Goal: Task Accomplishment & Management: Manage account settings

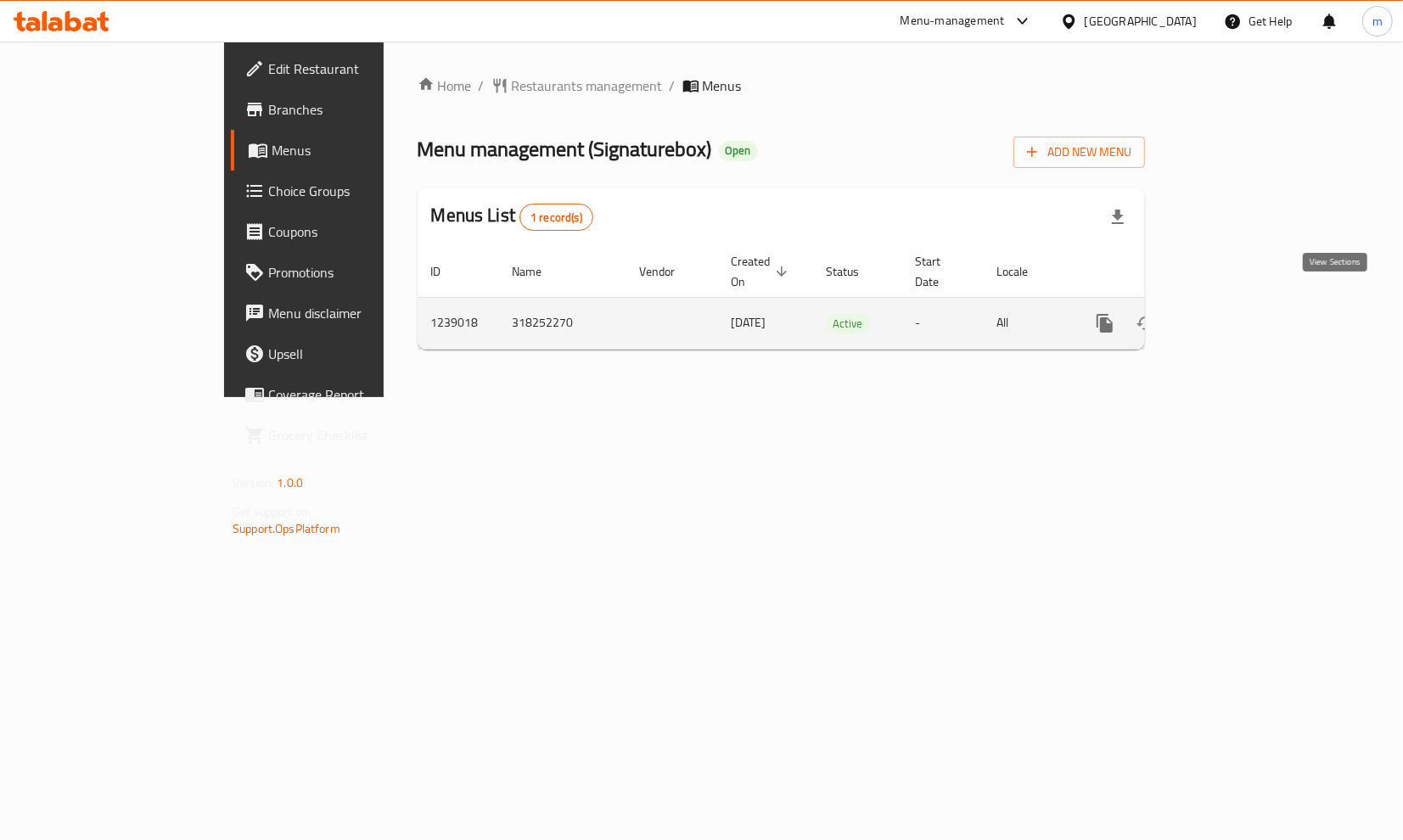
click at [1248, 303] on link "enhanced table" at bounding box center [1227, 323] width 41 height 41
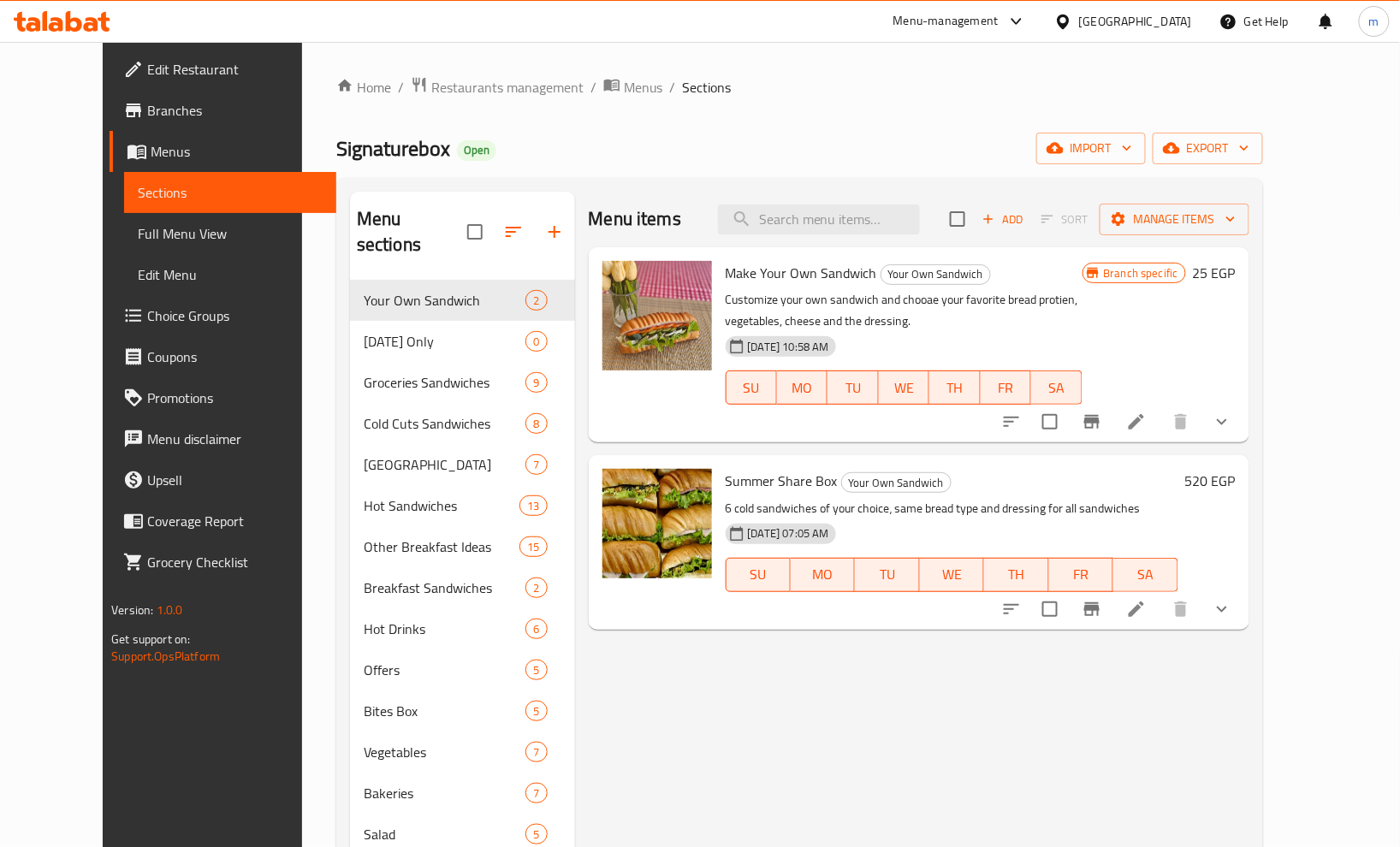
click at [147, 309] on span "Choice Groups" at bounding box center [234, 315] width 175 height 21
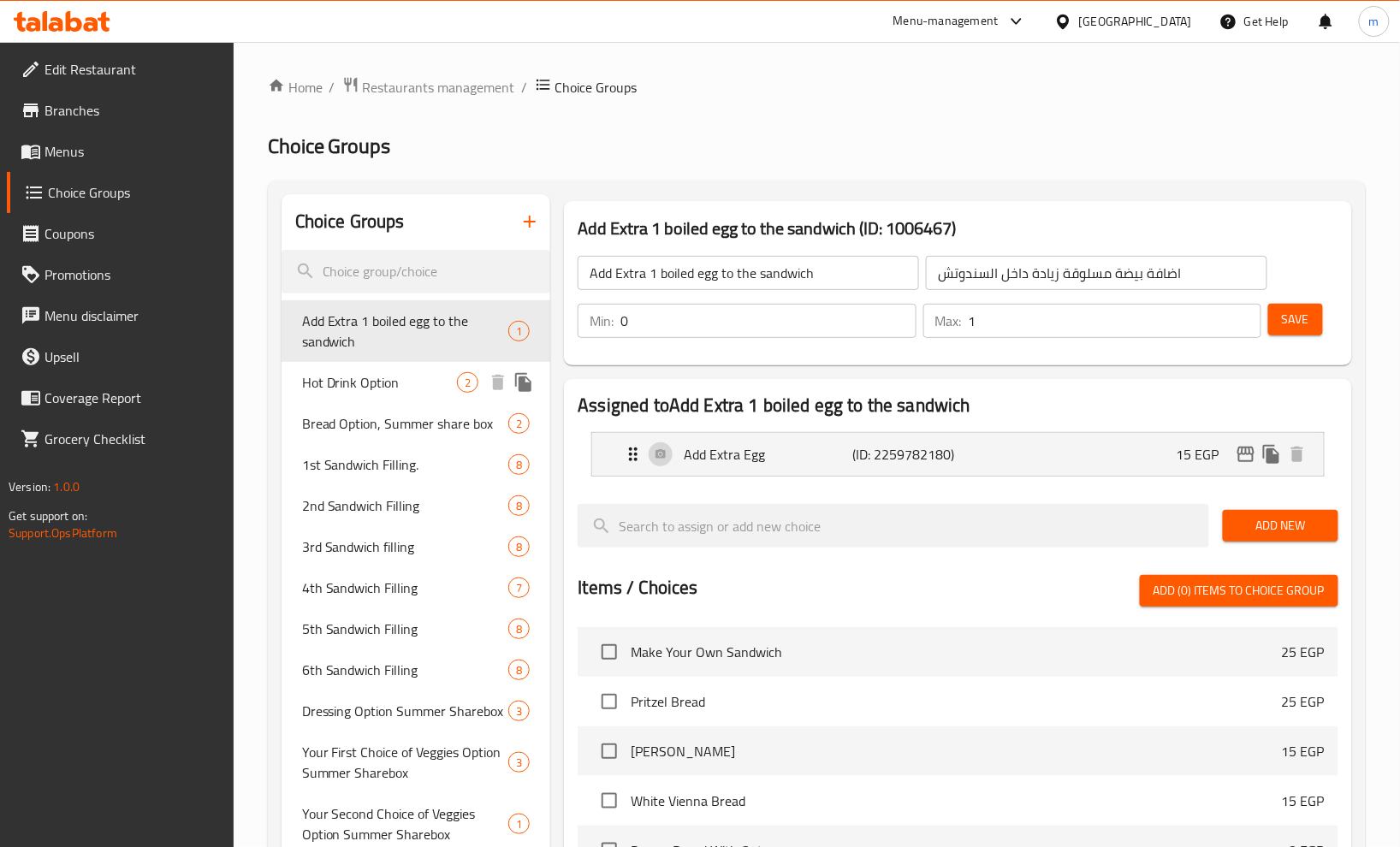
click at [362, 381] on span "Hot Drink Option" at bounding box center [379, 382] width 156 height 21
type input "Hot Drink Option"
type input "اختيار مشروب ساخن"
type input "1"
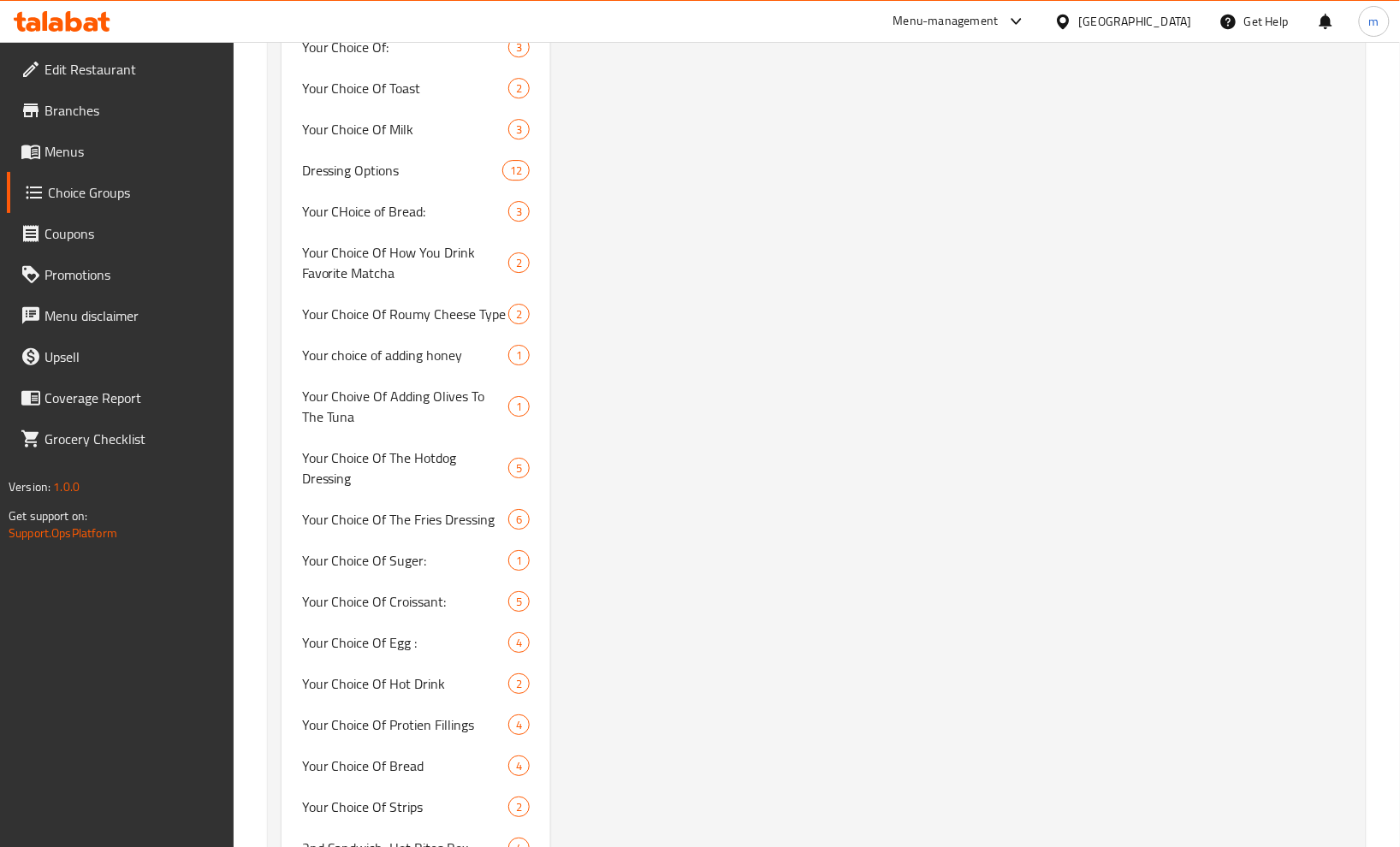
scroll to position [1888, 0]
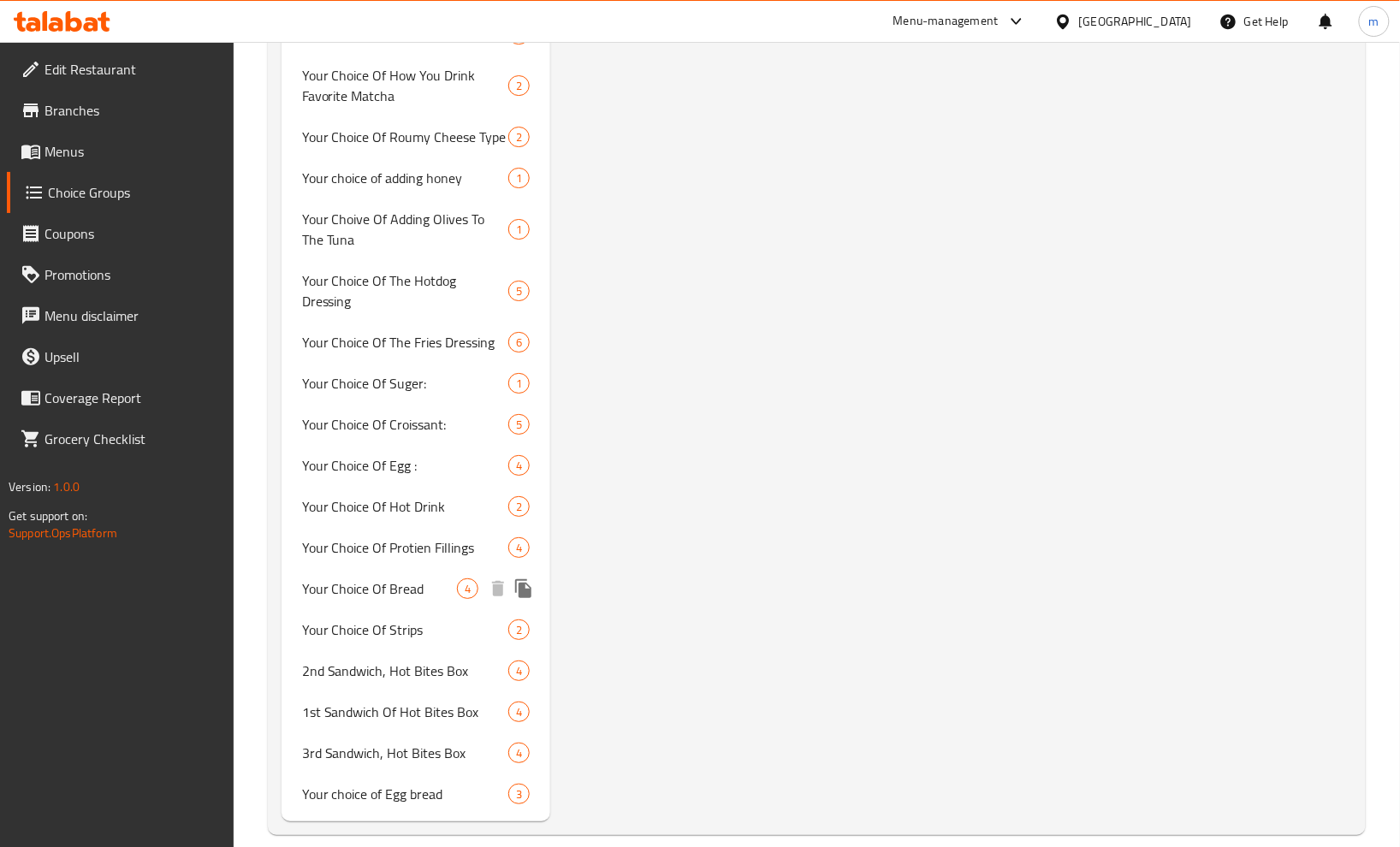
click at [430, 579] on span "Your Choice Of Bread" at bounding box center [379, 588] width 156 height 21
type input "Your Choice Of Bread"
type input "اختيارك من الخبز"
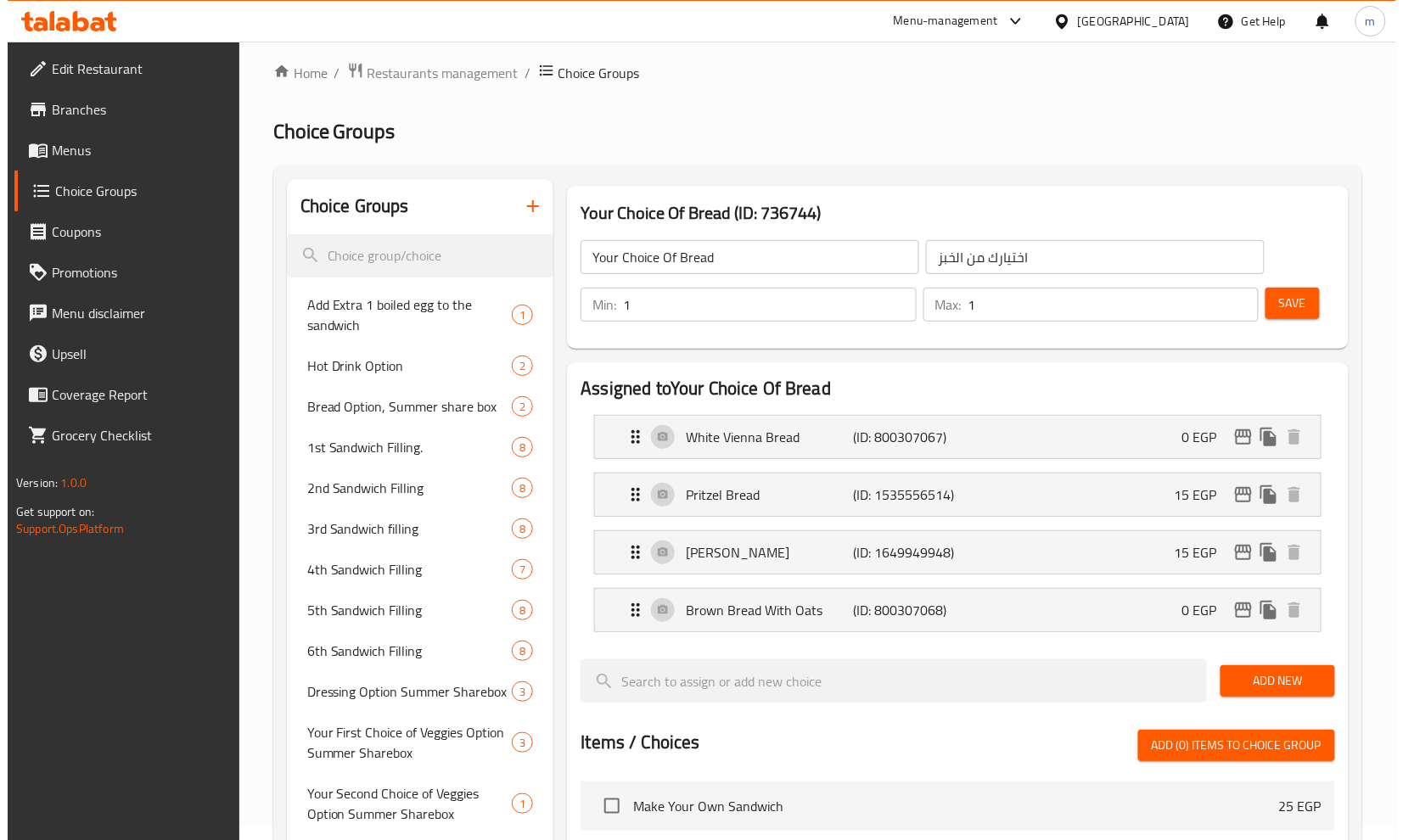
scroll to position [0, 0]
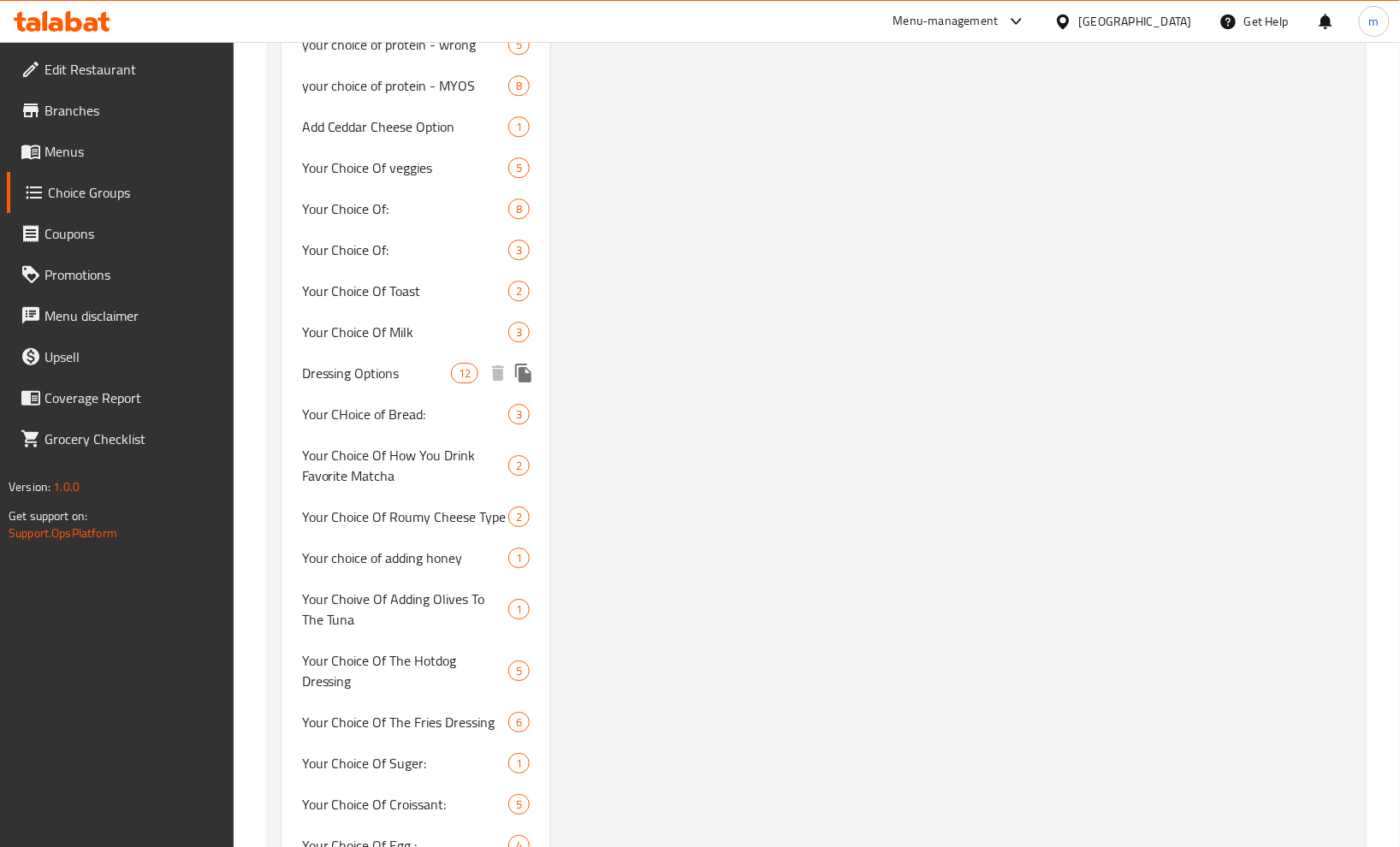
scroll to position [1413, 0]
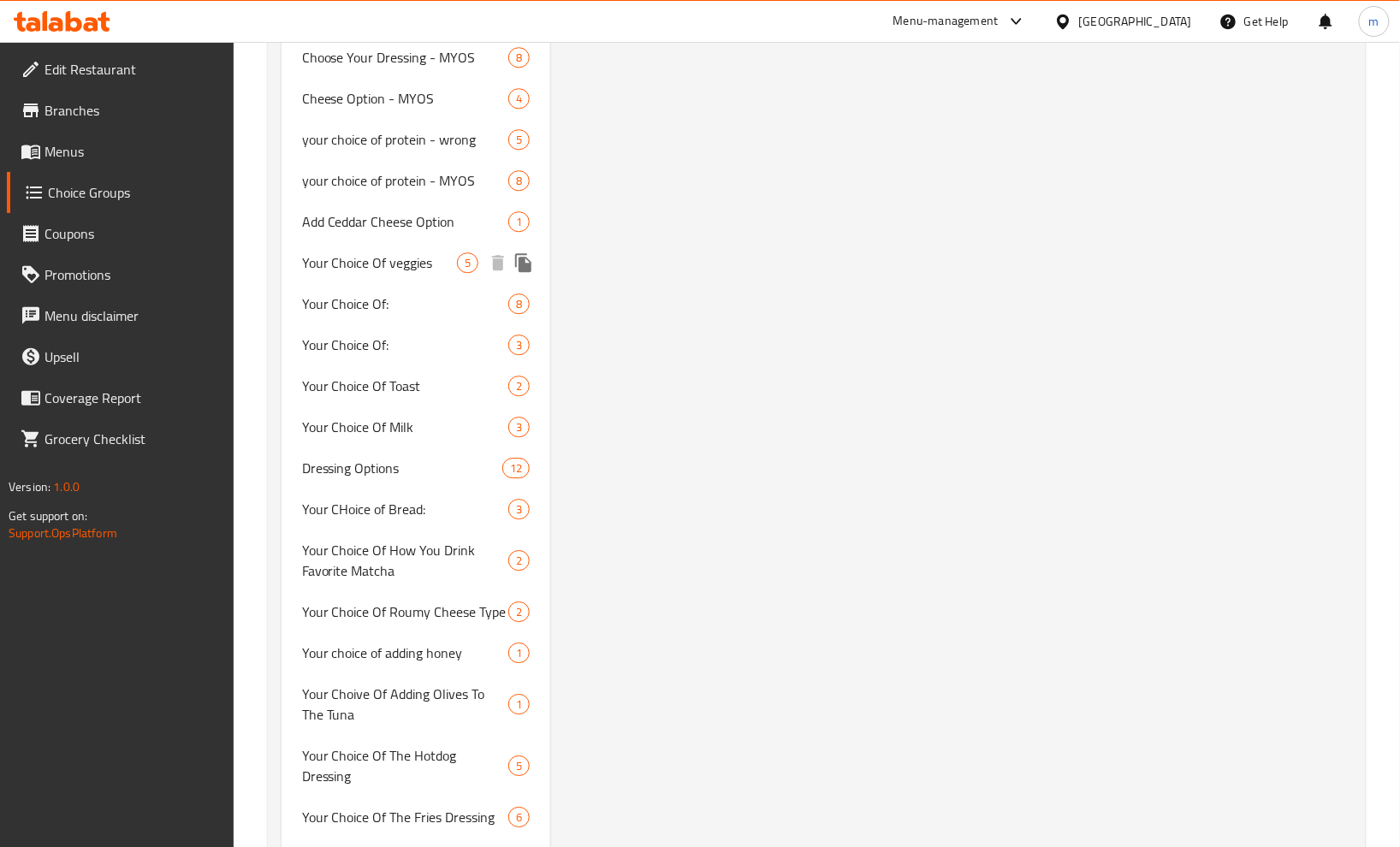
click at [410, 260] on span "Your Choice Of veggies" at bounding box center [379, 262] width 156 height 21
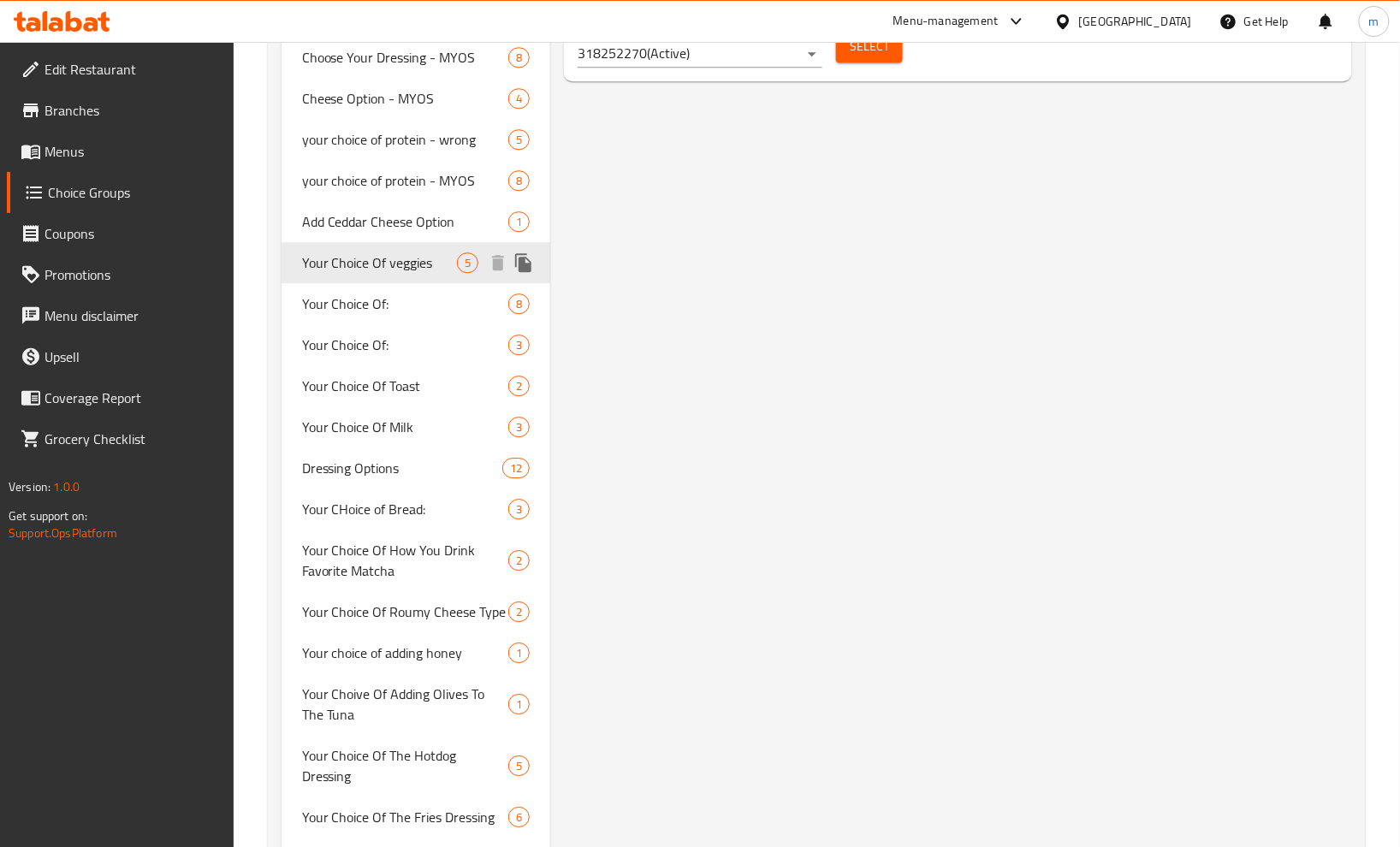
type input "Your Choice Of veggies"
type input "إختيارك من الخضروات"
type input "0"
click at [410, 260] on span "Your Choice Of veggies" at bounding box center [379, 262] width 156 height 21
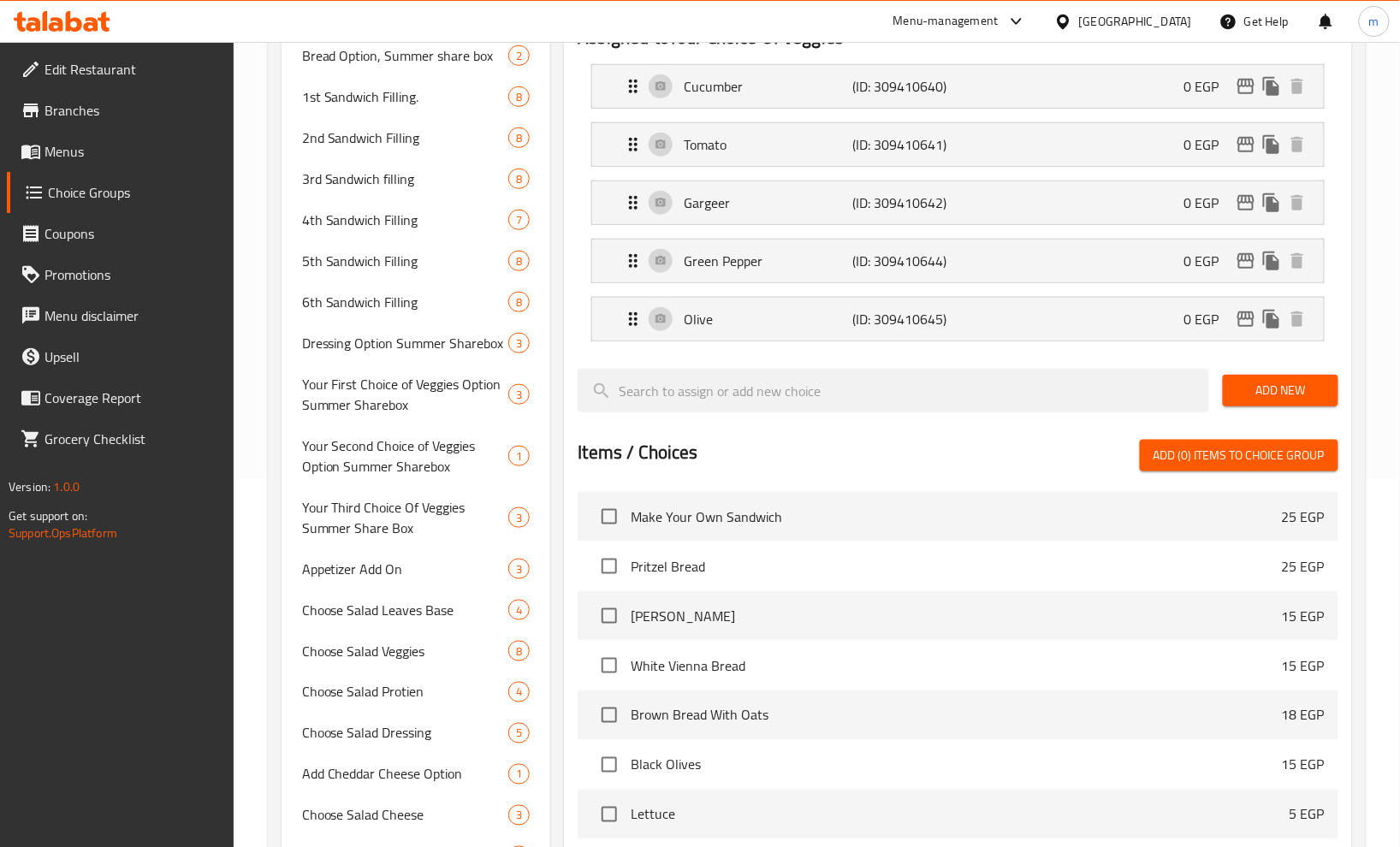
scroll to position [82, 0]
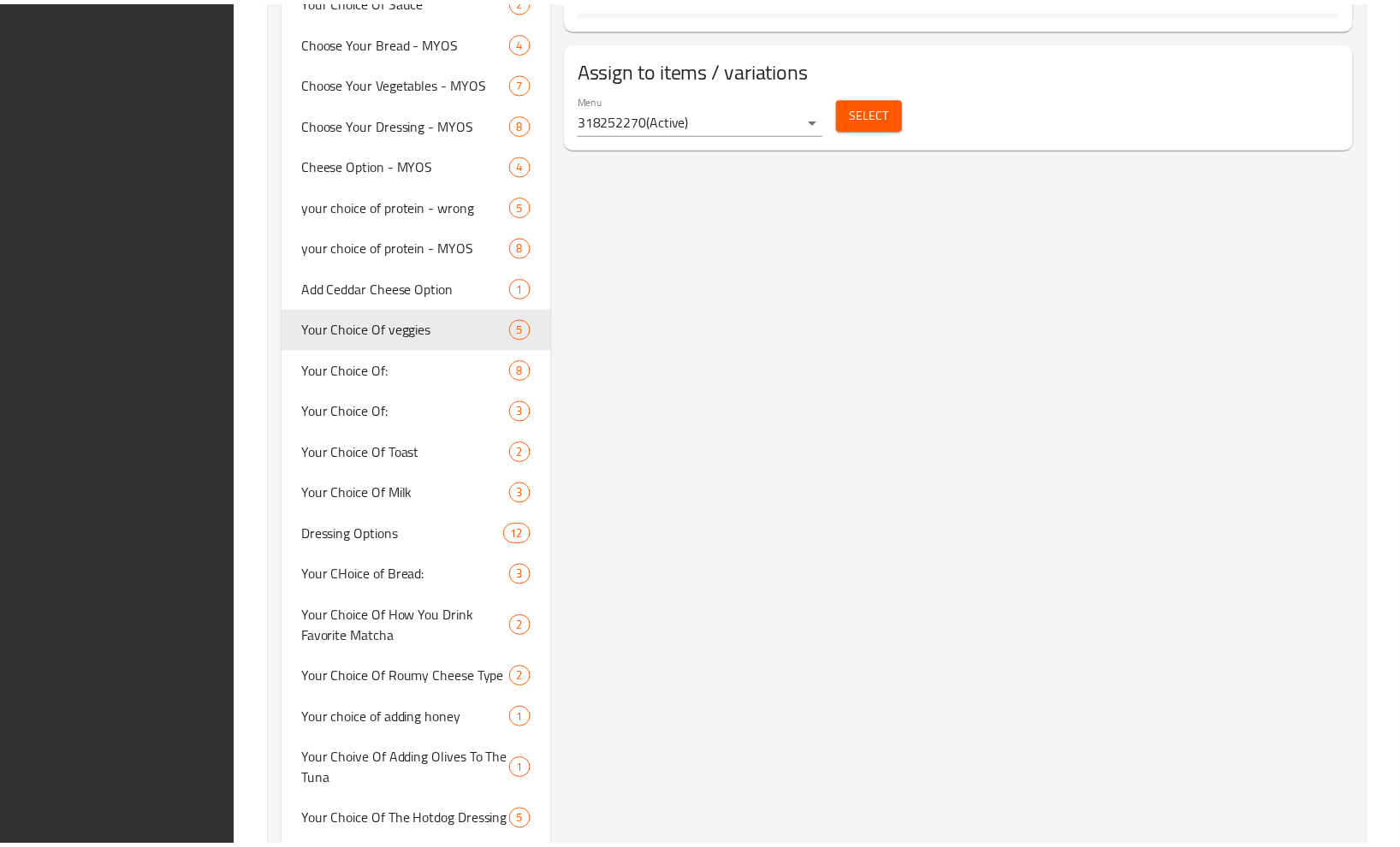
scroll to position [1888, 0]
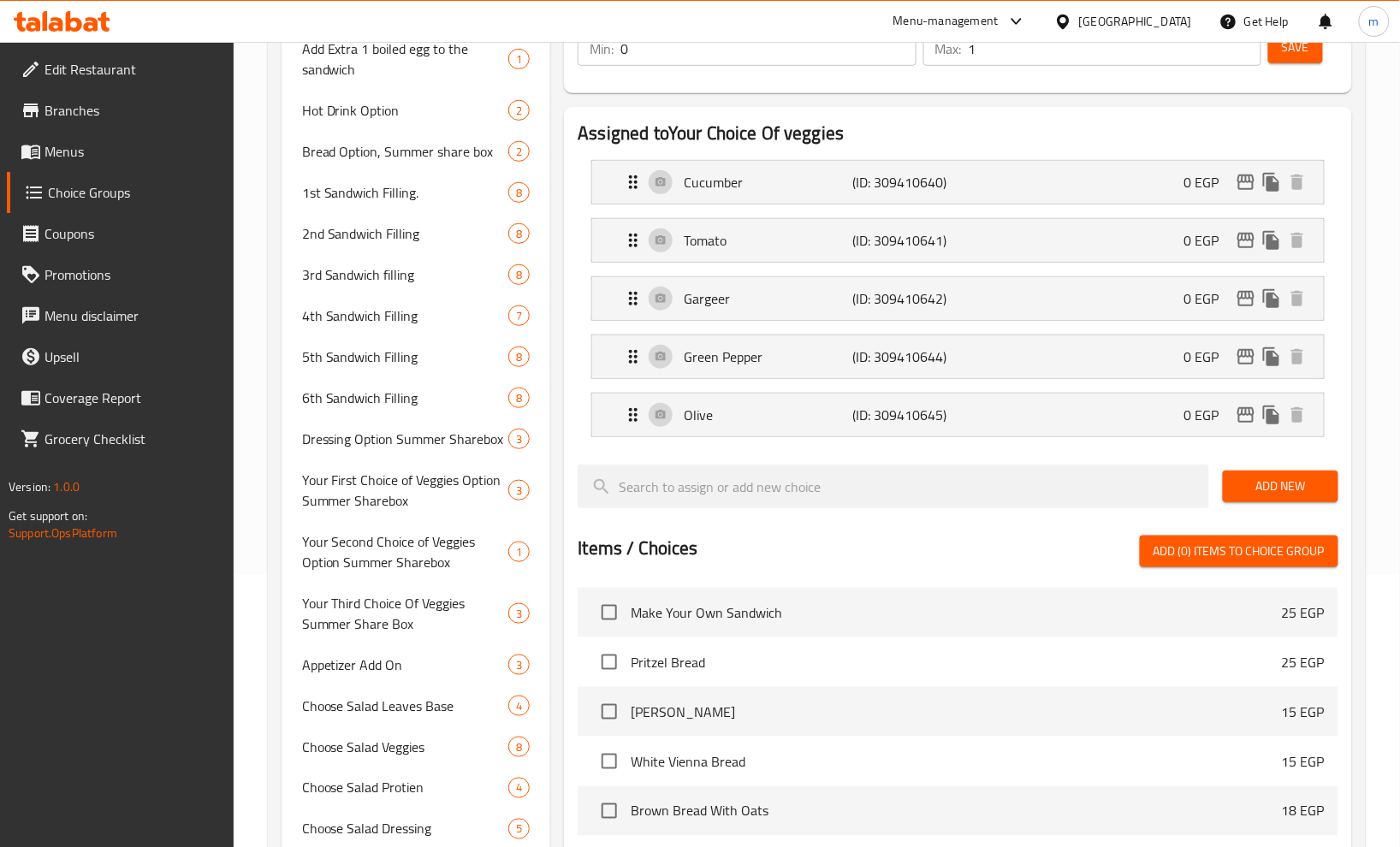
scroll to position [0, 0]
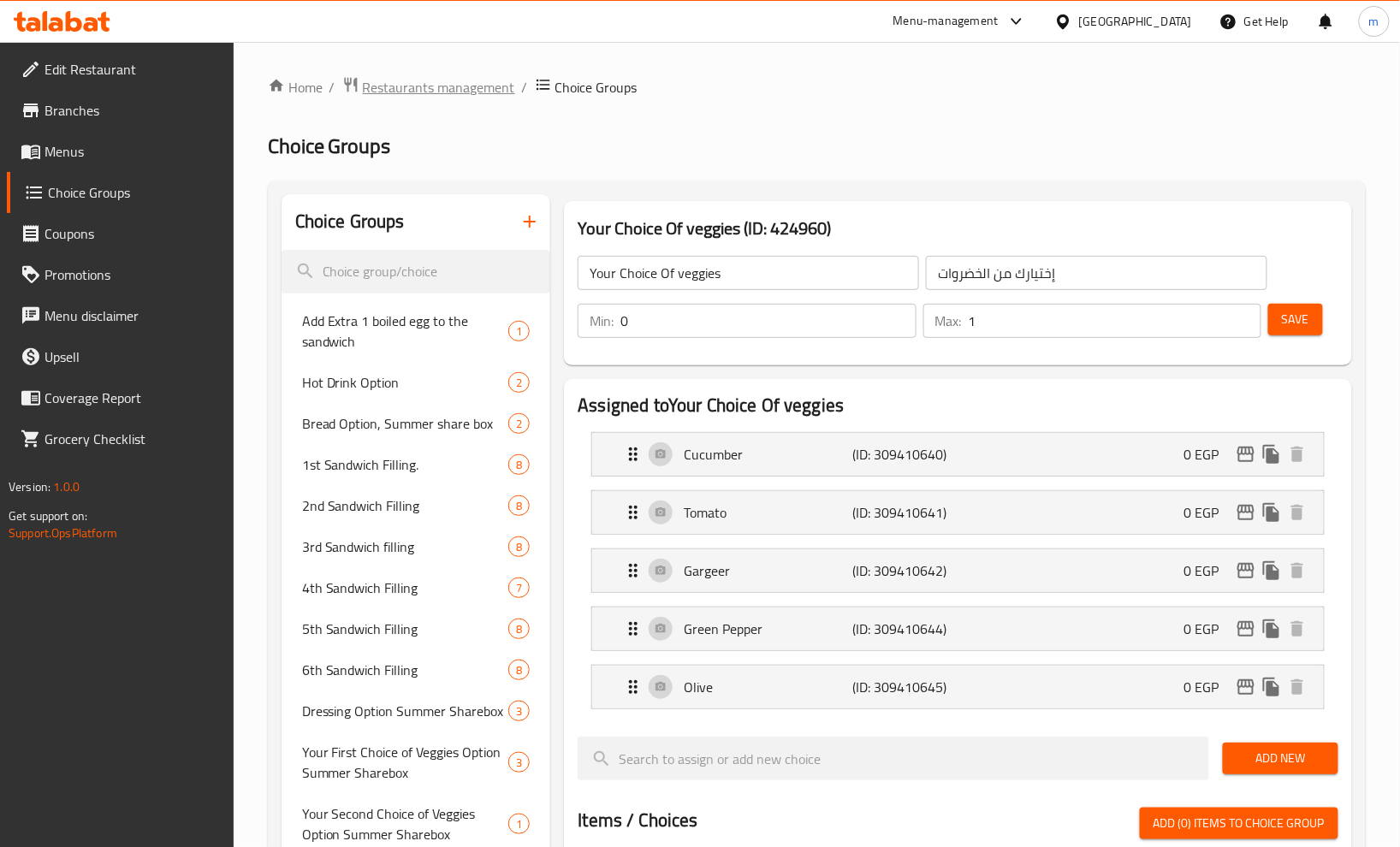
click at [438, 98] on span "Restaurants management" at bounding box center [439, 87] width 153 height 21
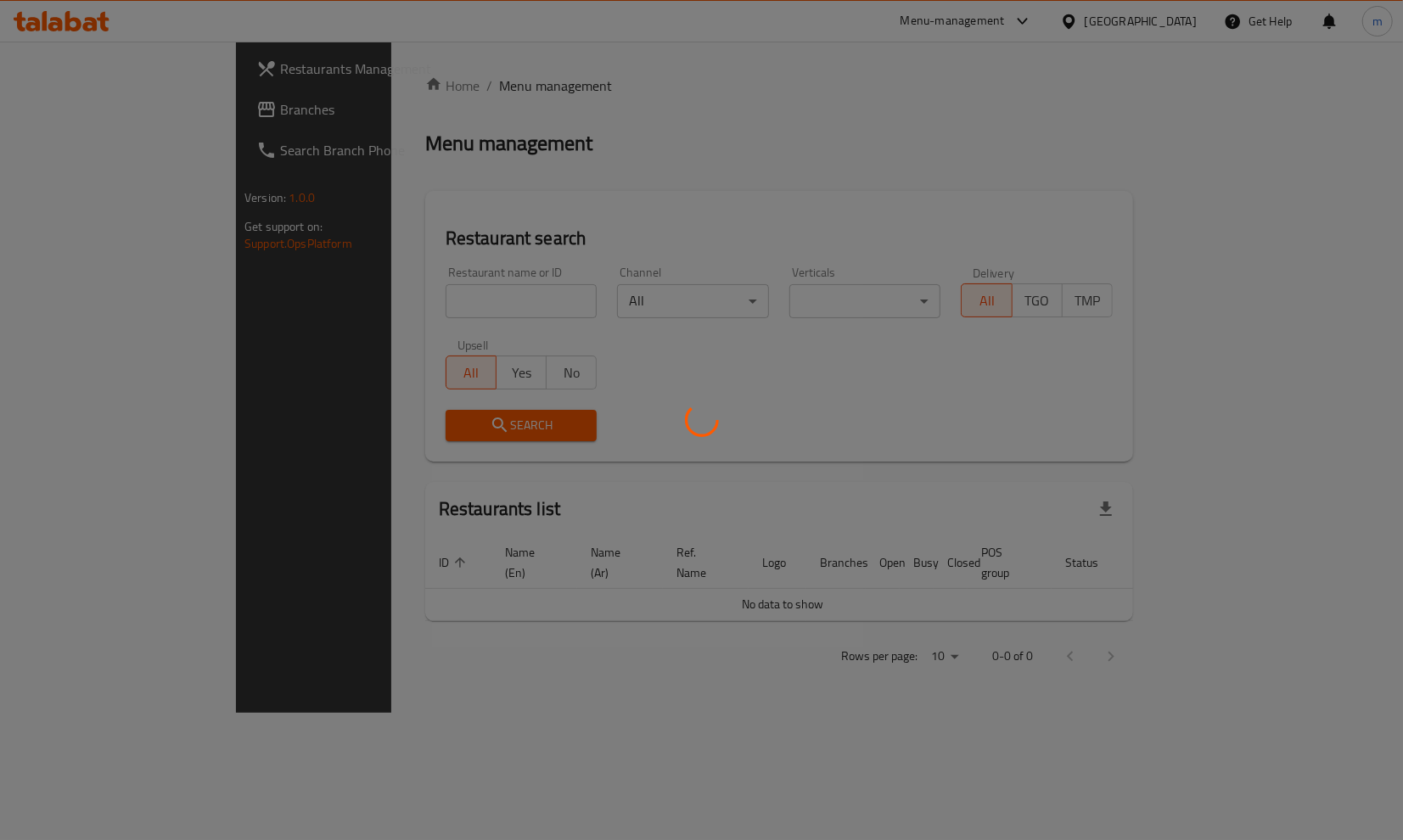
click at [158, 111] on div at bounding box center [702, 420] width 1403 height 840
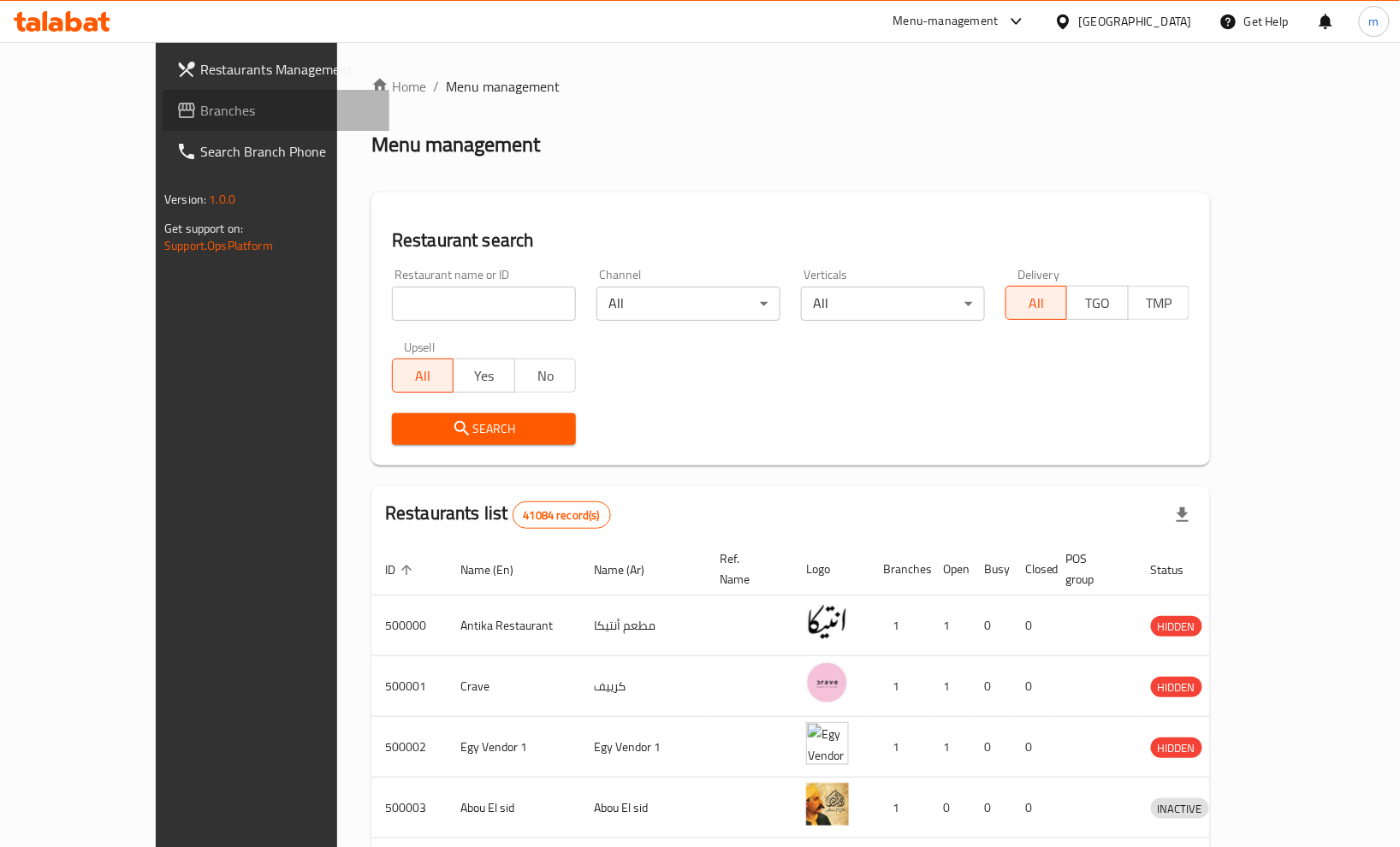
click at [200, 103] on span "Branches" at bounding box center [287, 110] width 175 height 21
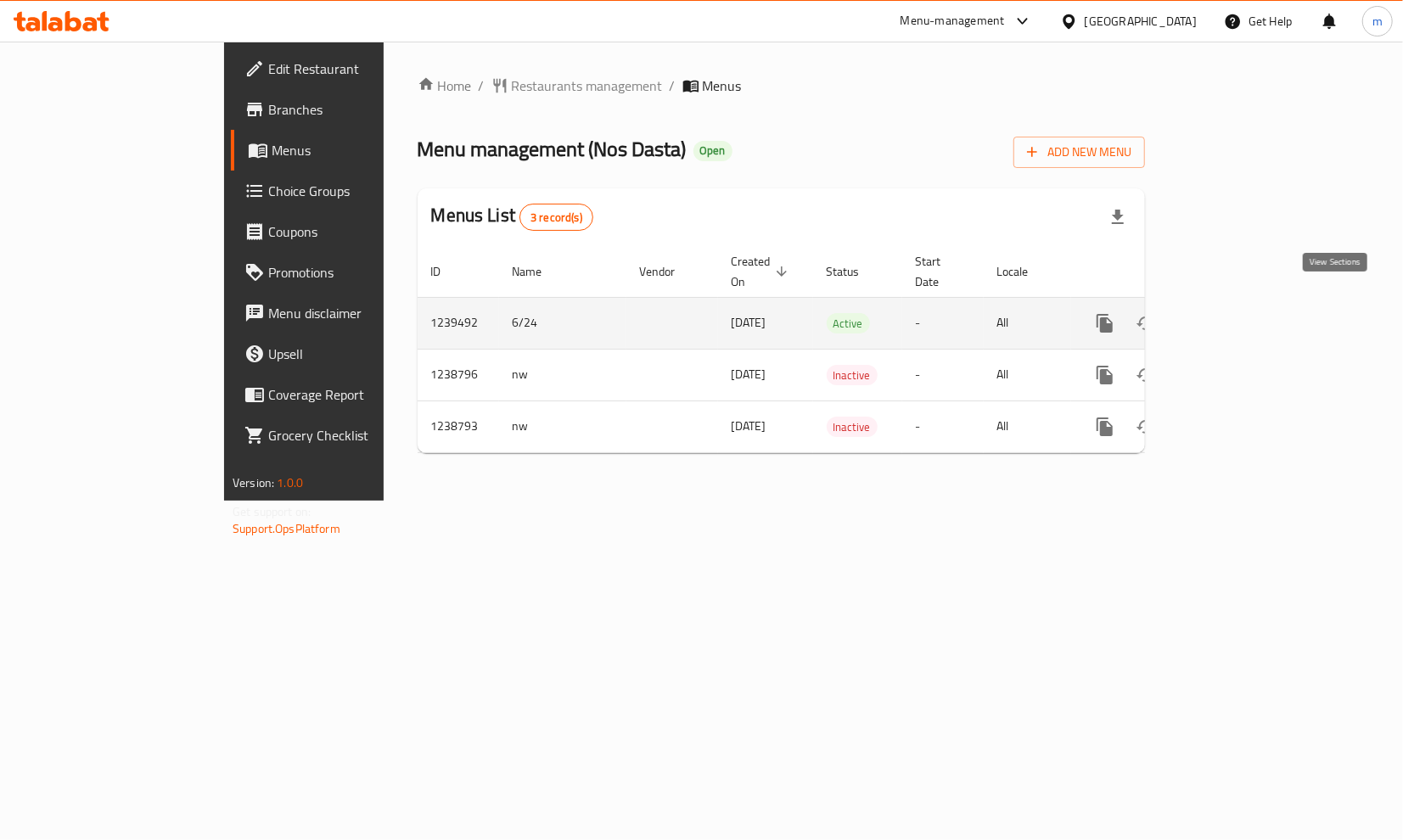
click at [1248, 310] on link "enhanced table" at bounding box center [1227, 323] width 41 height 41
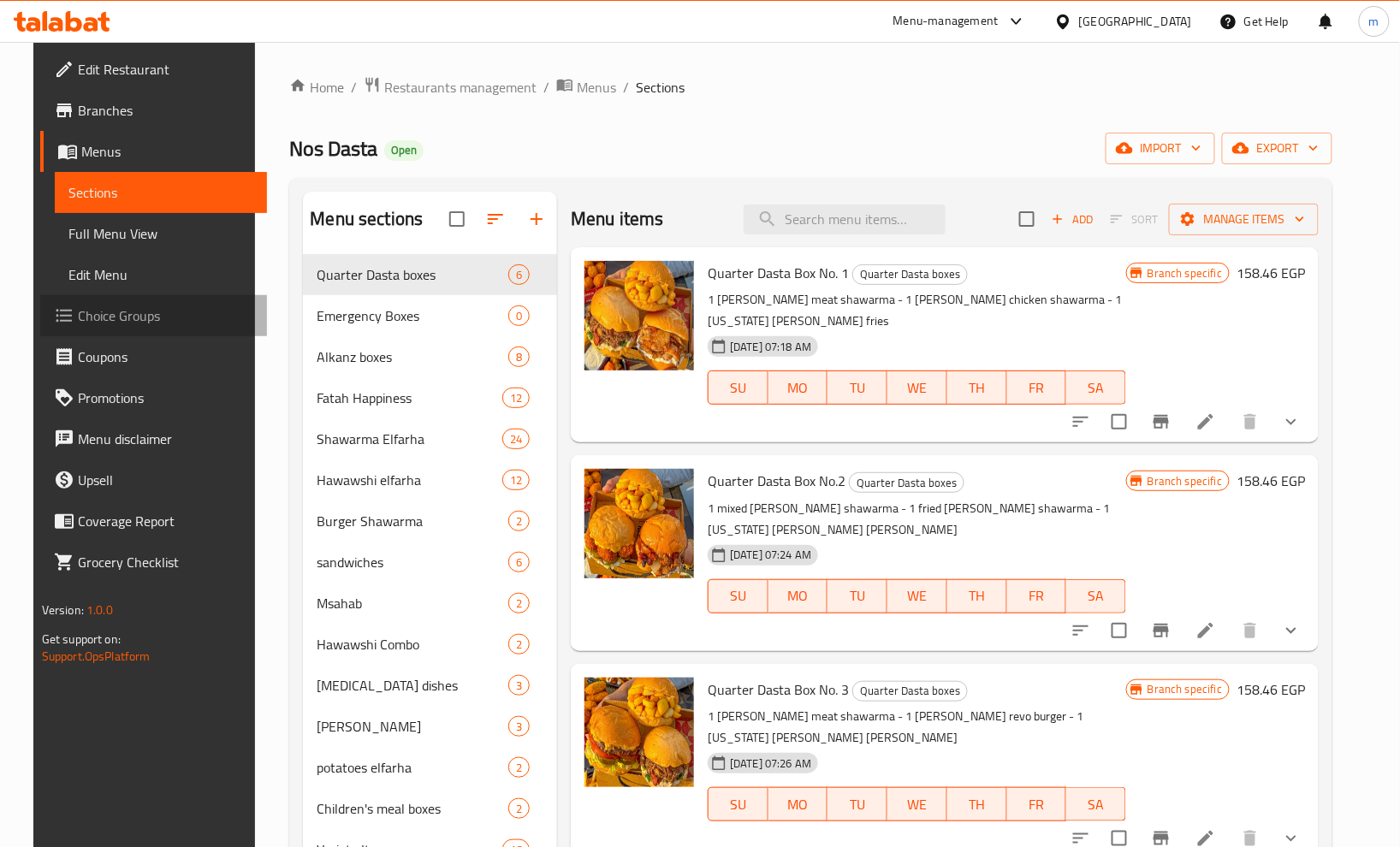
click at [87, 308] on span "Choice Groups" at bounding box center [166, 315] width 175 height 21
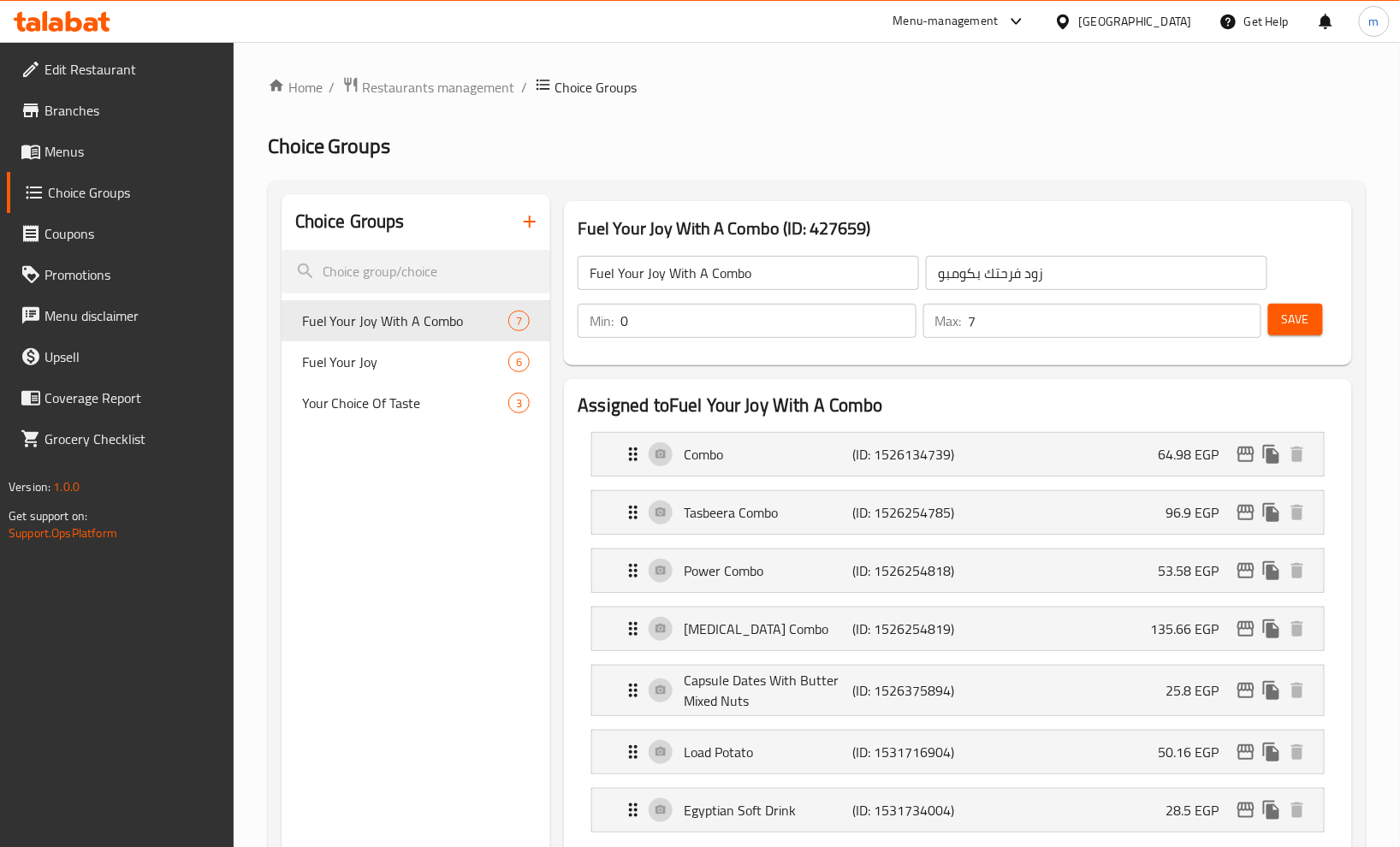
click at [783, 152] on h2 "Choice Groups" at bounding box center [816, 146] width 1098 height 27
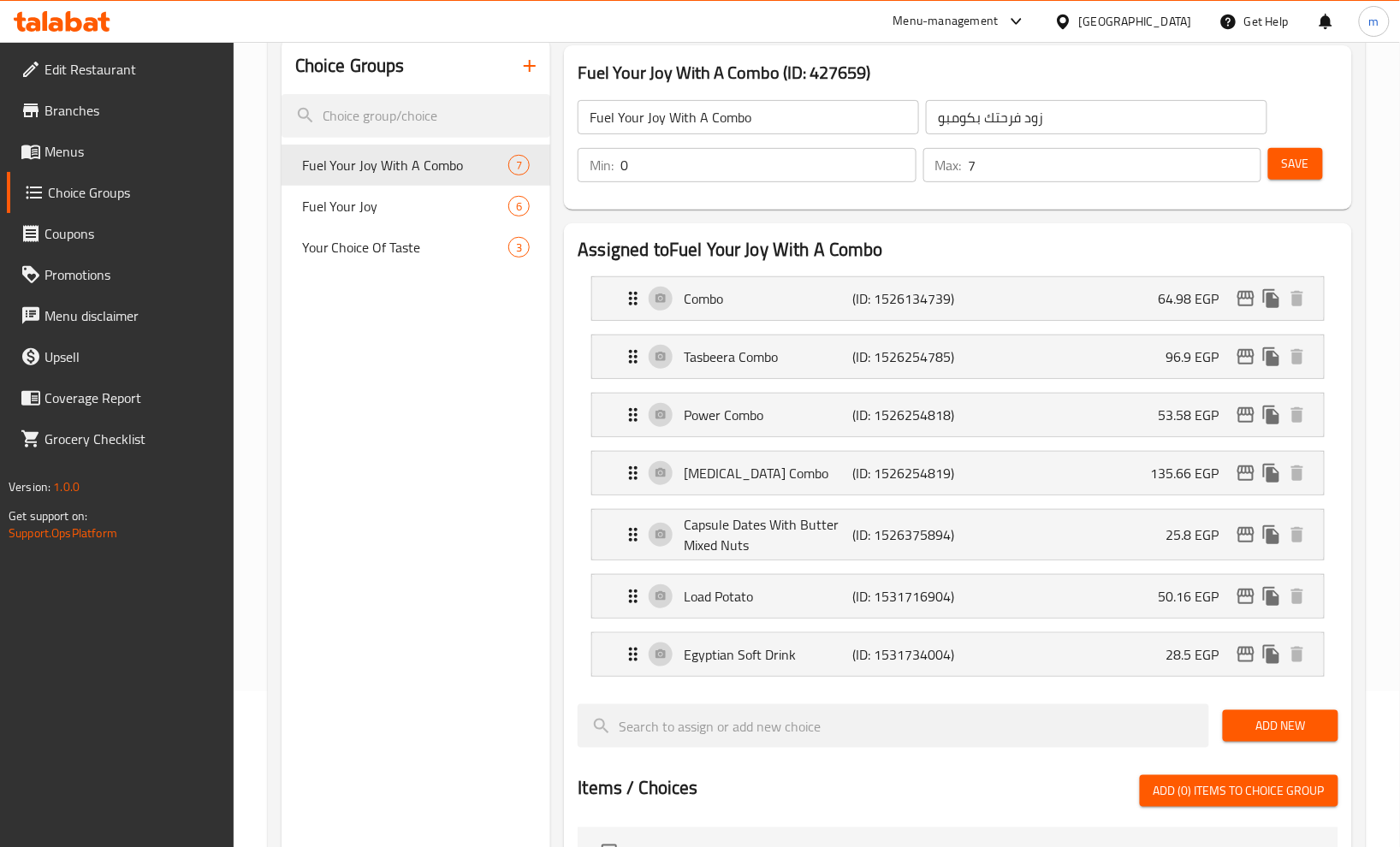
scroll to position [190, 0]
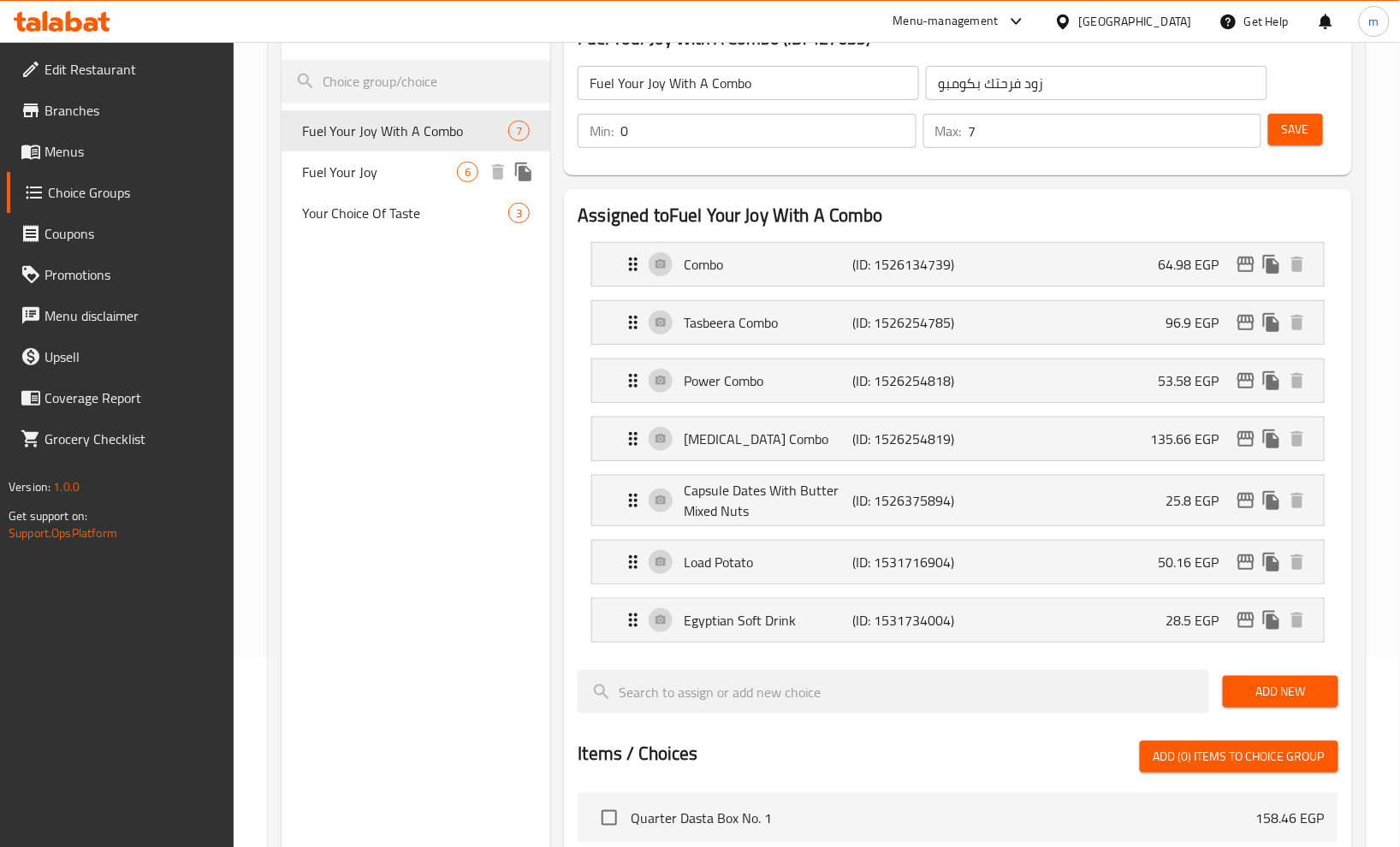
click at [360, 176] on span "Fuel Your Joy" at bounding box center [379, 171] width 156 height 21
type input "Fuel Your Joy"
type input "زود فرحتك"
type input "6"
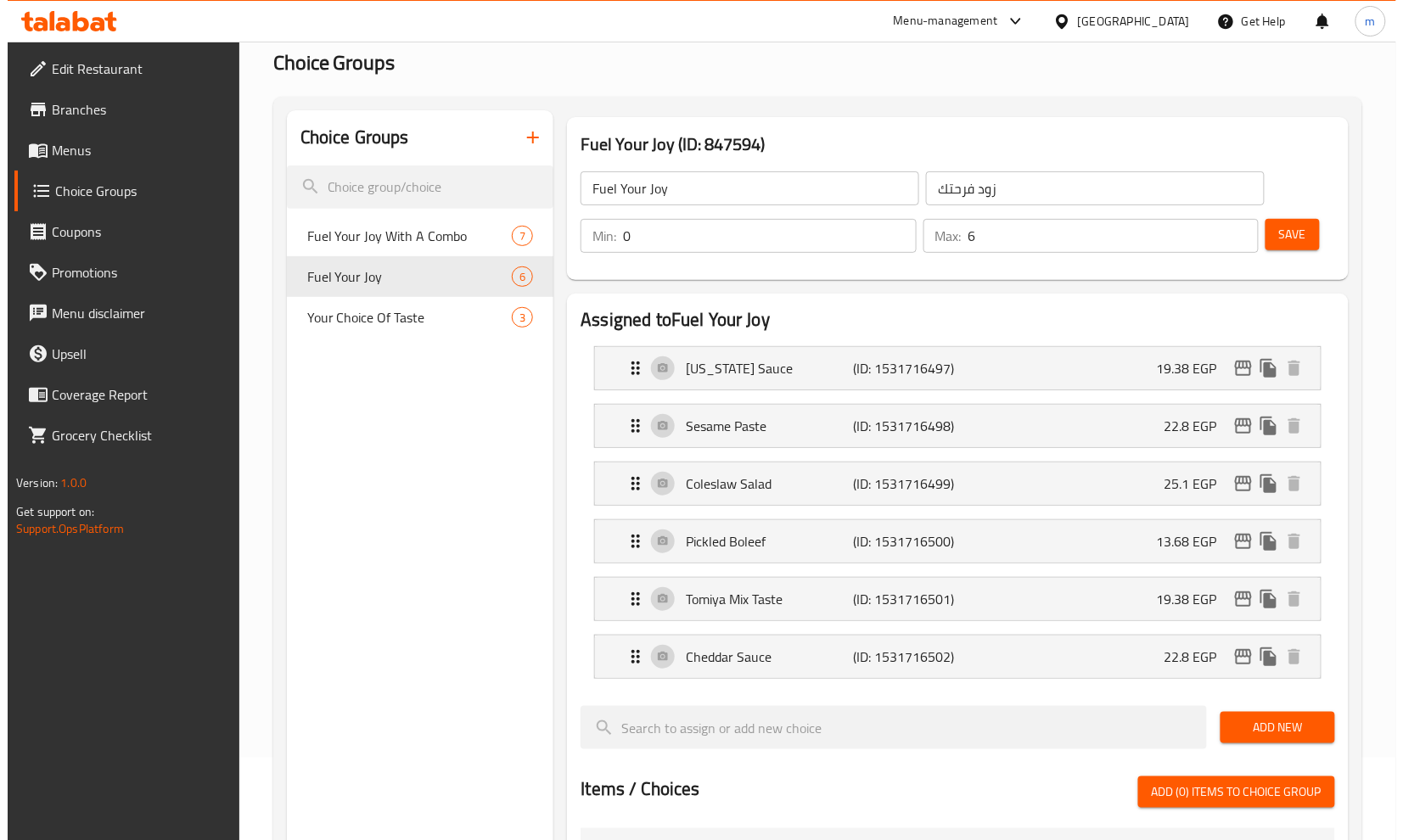
scroll to position [0, 0]
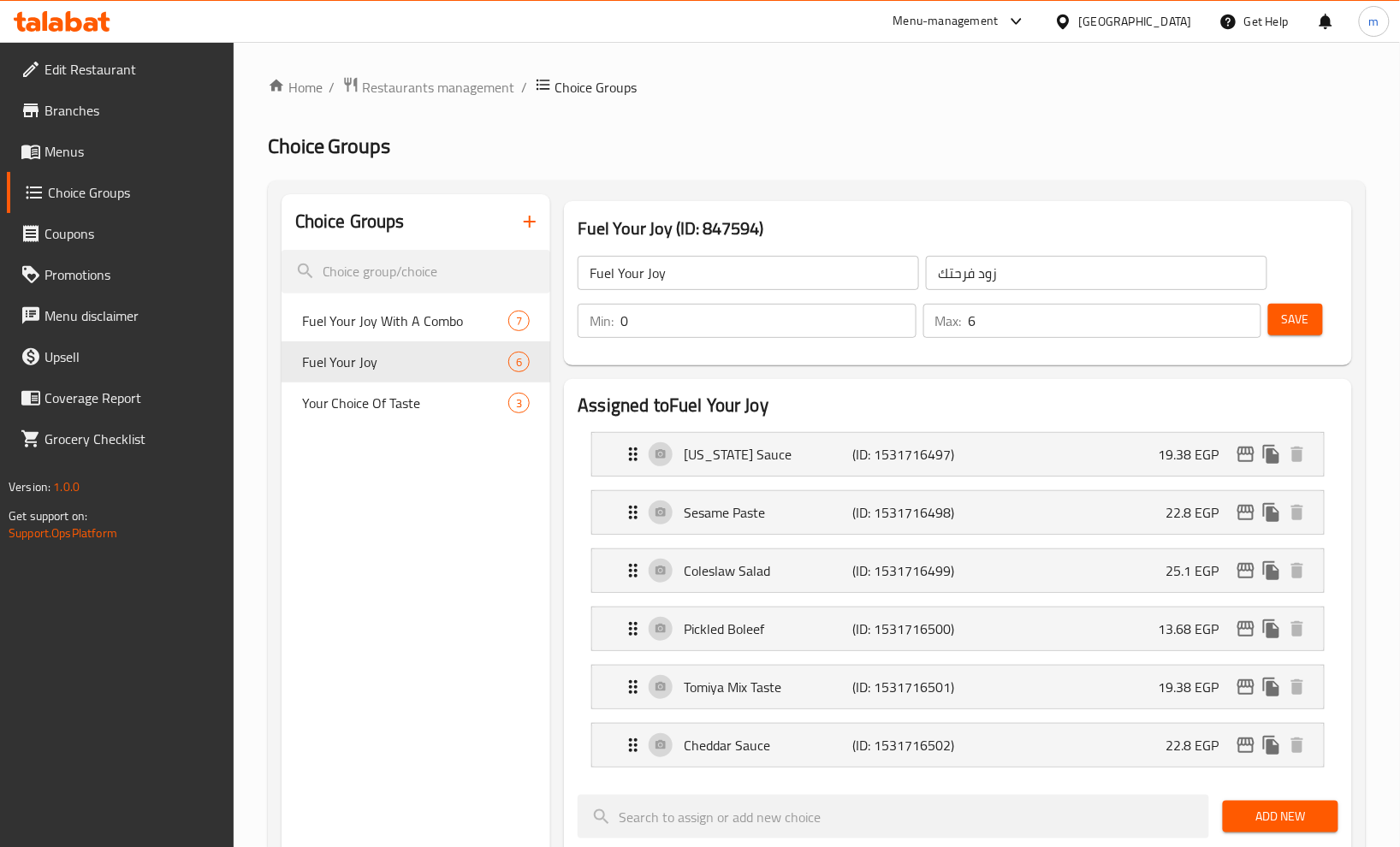
click at [830, 160] on h2 "Choice Groups" at bounding box center [816, 146] width 1098 height 27
click at [379, 413] on span "Your Choice Of Taste" at bounding box center [379, 402] width 156 height 21
type input "Your Choice Of Taste"
type input "الاختيار للطعم"
type input "1"
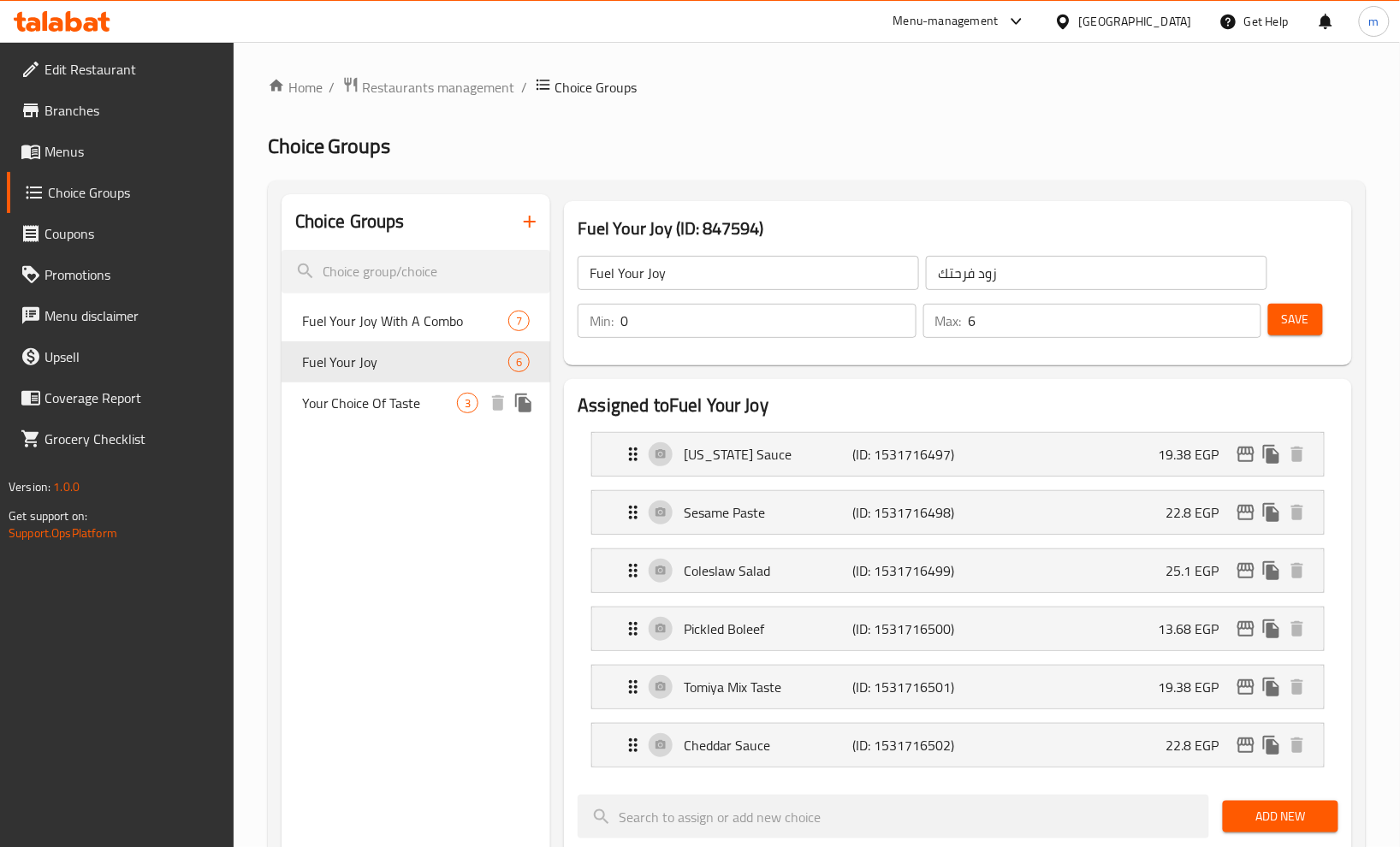
type input "1"
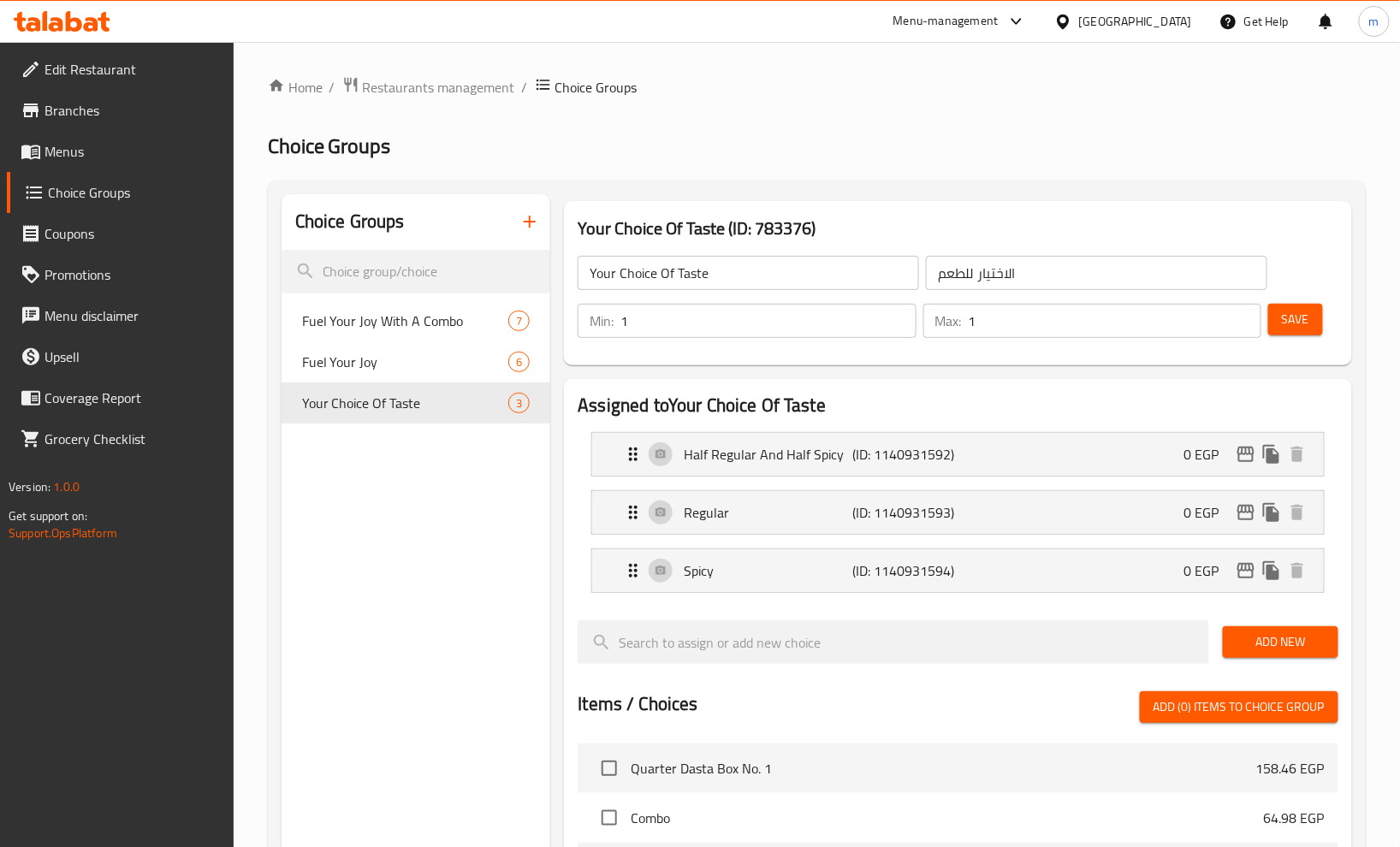
click at [736, 180] on div "Choice Groups Fuel Your Joy With A Combo 7 Fuel Your Joy 6 Your Choice Of Taste…" at bounding box center [816, 789] width 1098 height 1218
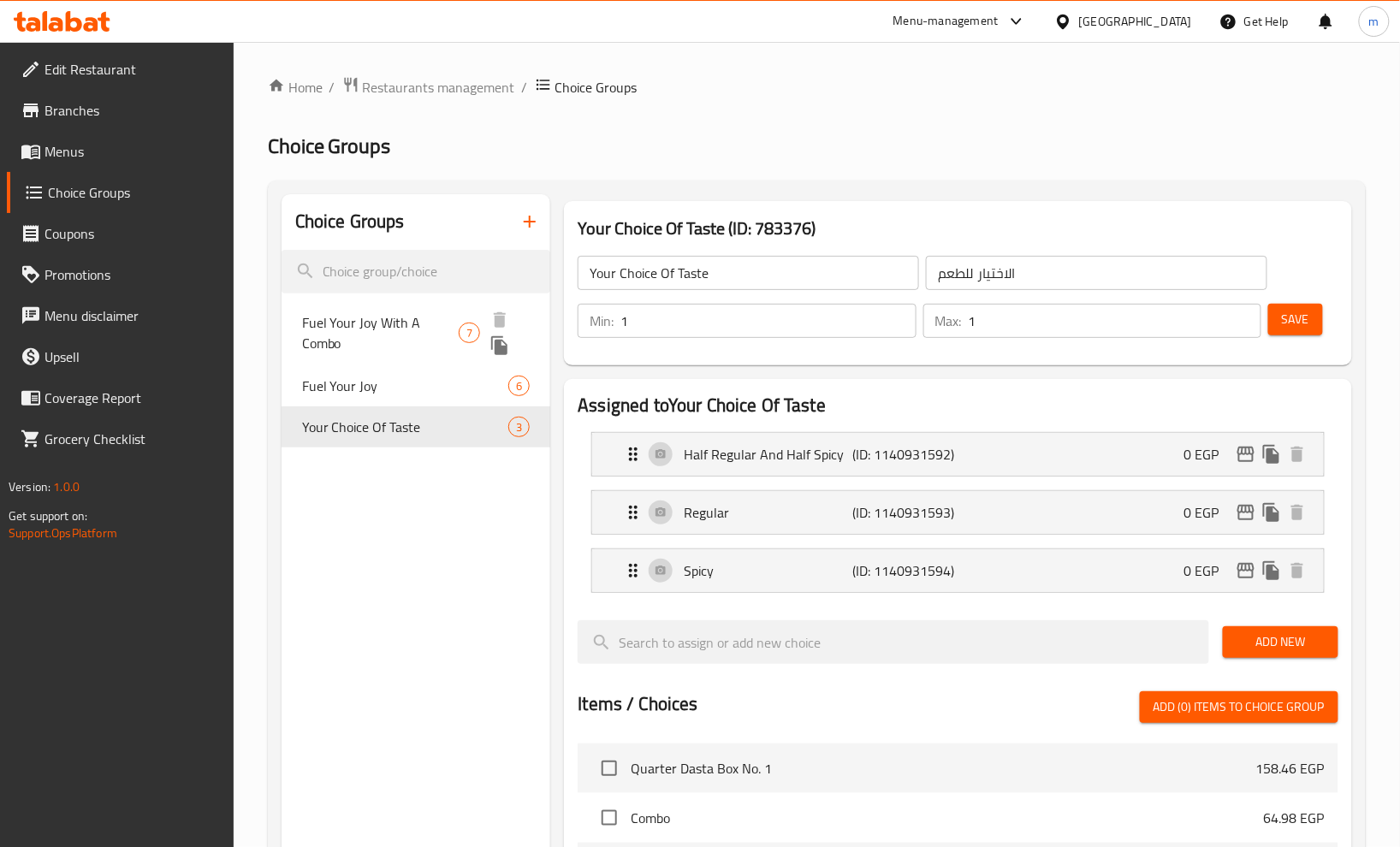
click at [370, 318] on span "Fuel Your Joy With A Combo" at bounding box center [380, 333] width 157 height 41
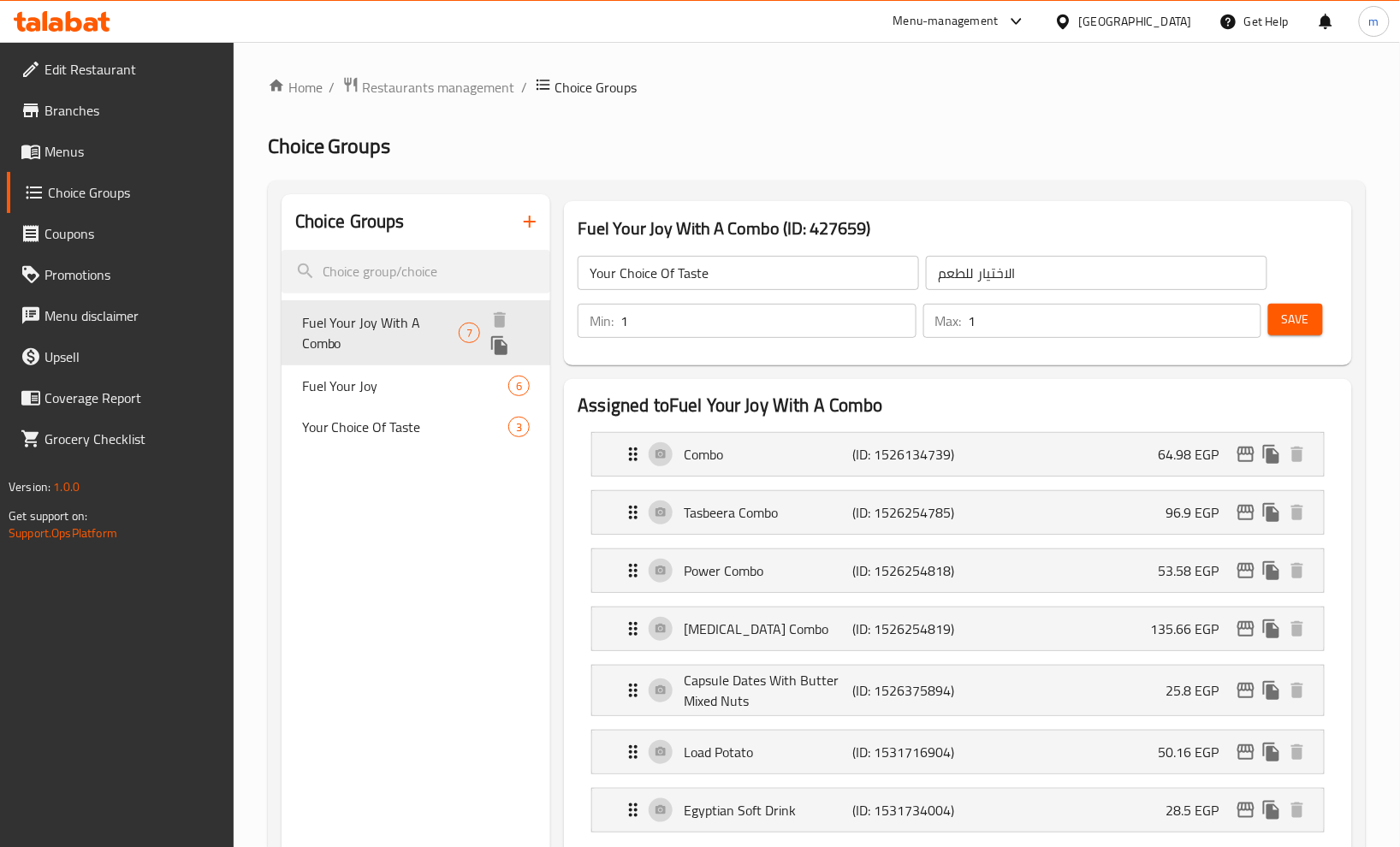
type input "Fuel Your Joy With A Combo"
type input "زود فرحتك بكومبو"
type input "0"
type input "7"
click at [772, 119] on div "Home / Restaurants management / Choice Groups Choice Groups Choice Groups Fuel …" at bounding box center [816, 857] width 1098 height 1562
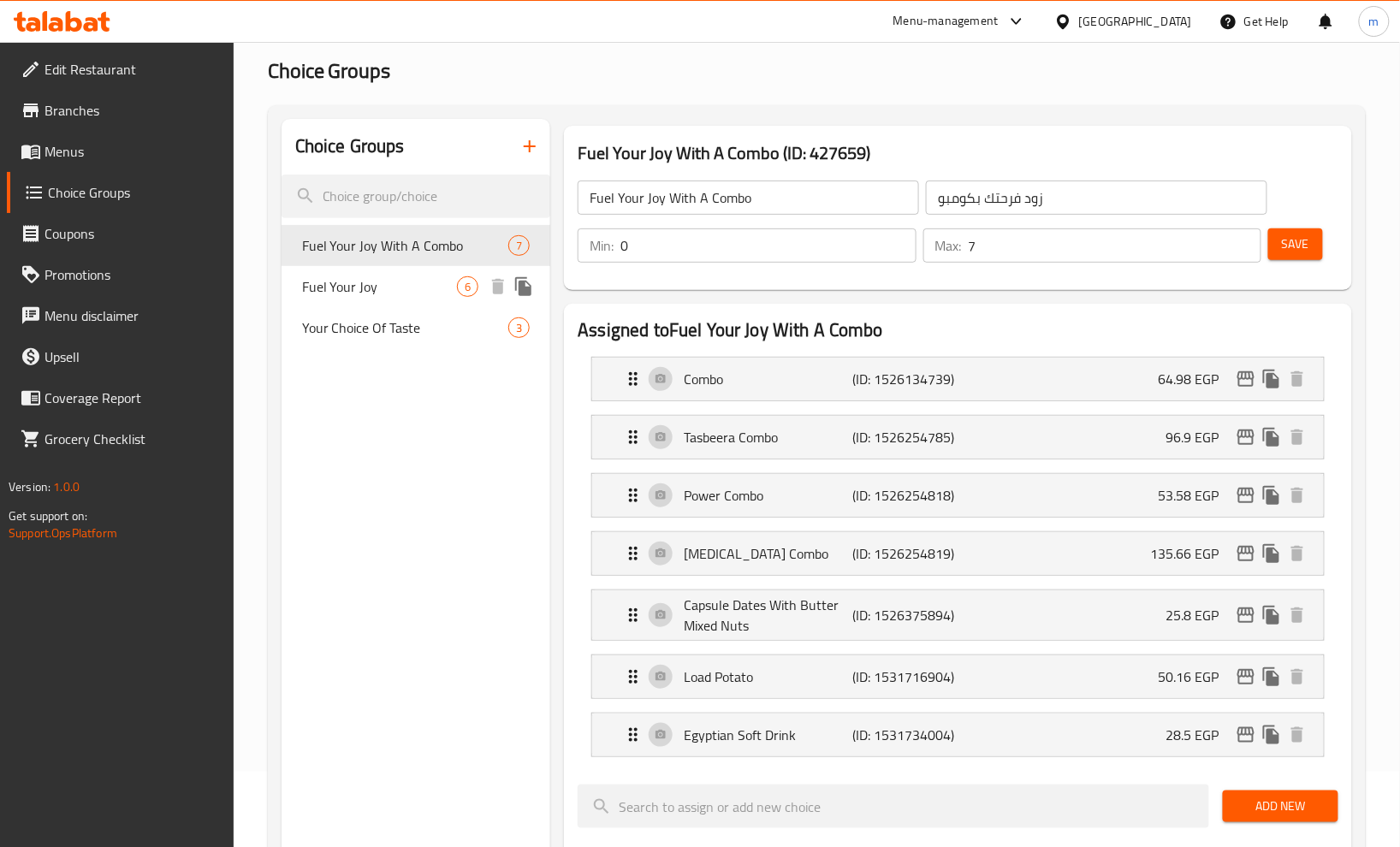
scroll to position [66, 0]
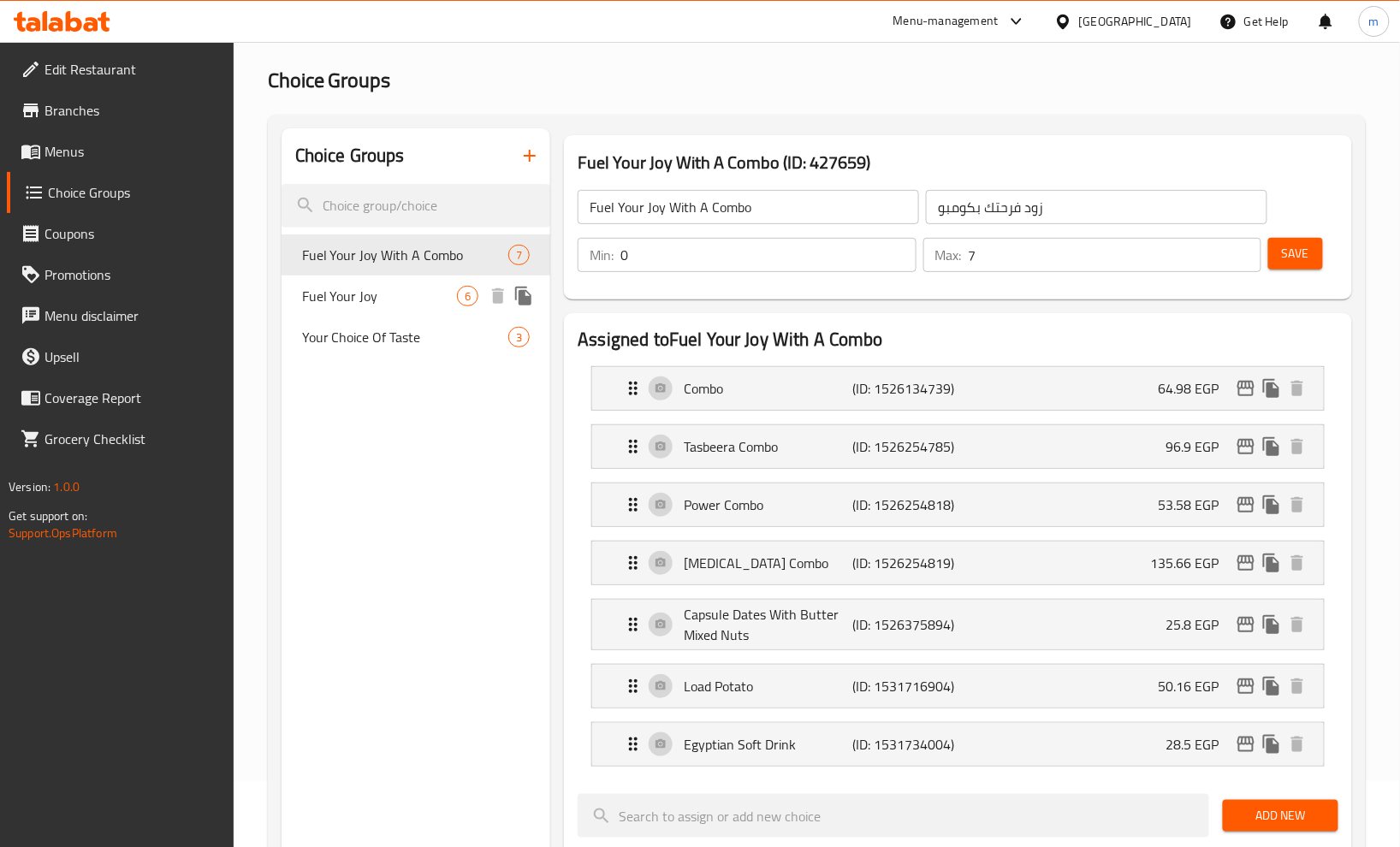
drag, startPoint x: 374, startPoint y: 293, endPoint x: 657, endPoint y: 117, distance: 333.3
click at [374, 293] on span "Fuel Your Joy" at bounding box center [379, 296] width 156 height 21
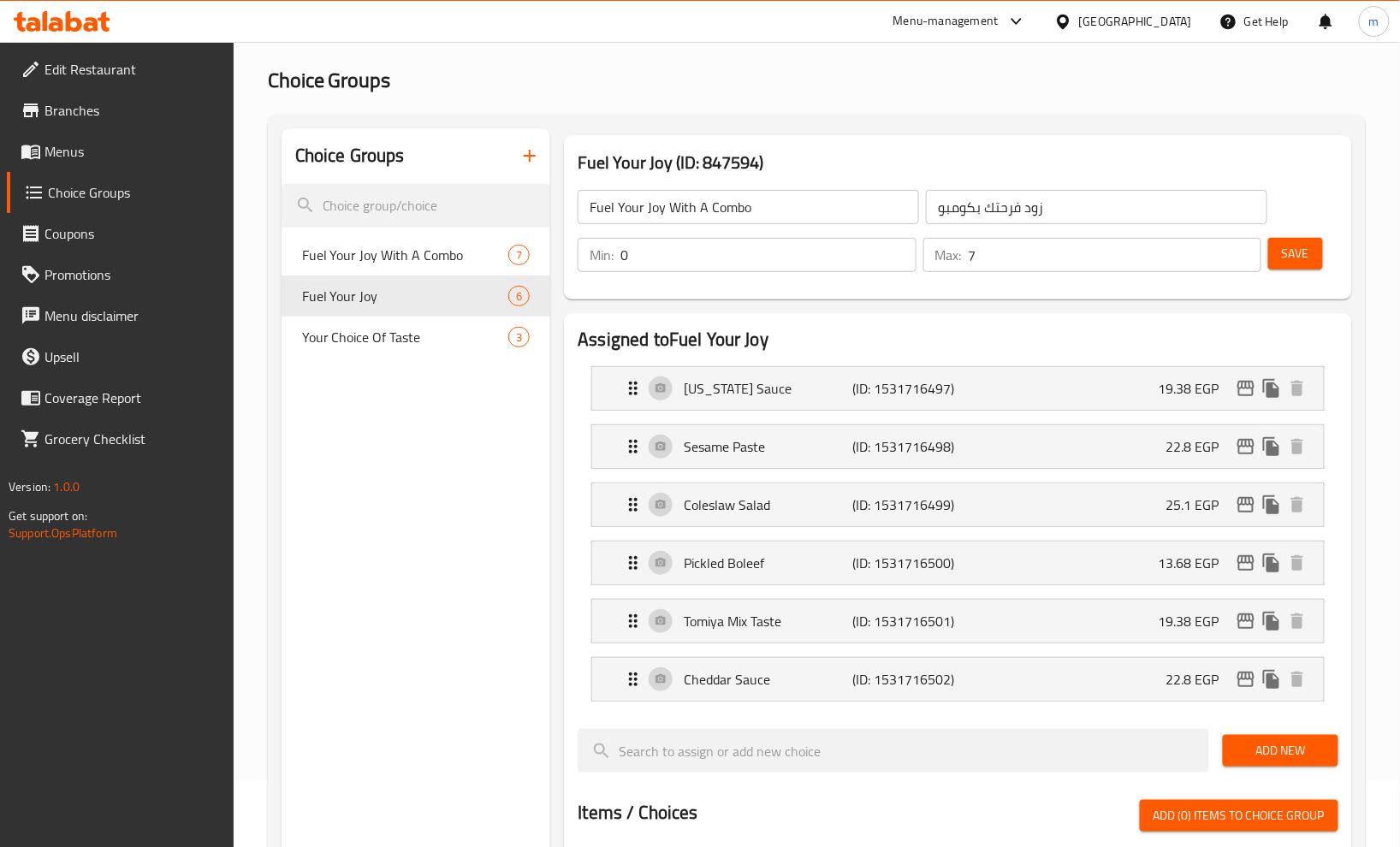
type input "Fuel Your Joy"
type input "زود فرحتك"
type input "6"
click at [738, 49] on div "Home / Restaurants management / Choice Groups Choice Groups Choice Groups Fuel …" at bounding box center [816, 758] width 1098 height 1497
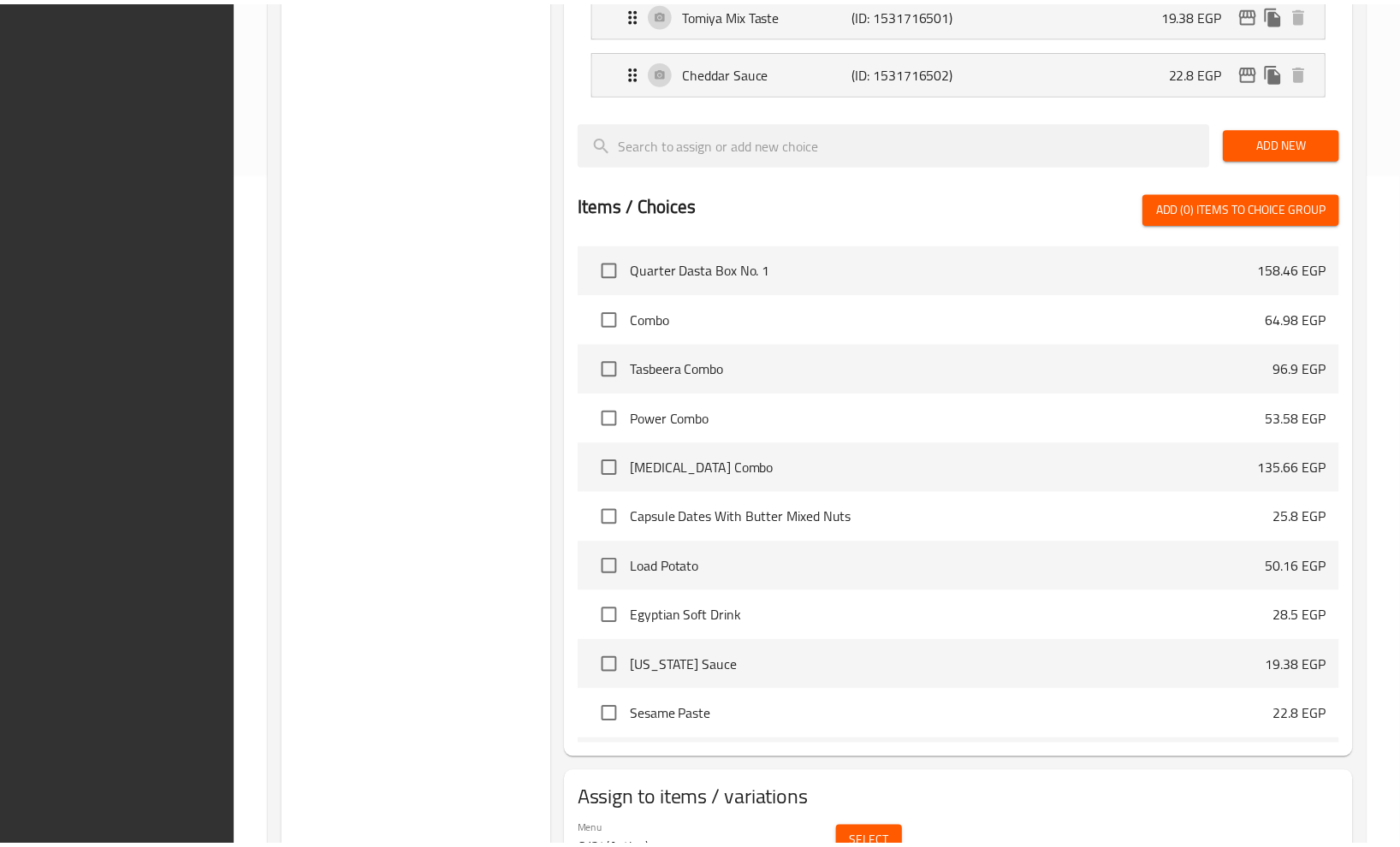
scroll to position [762, 0]
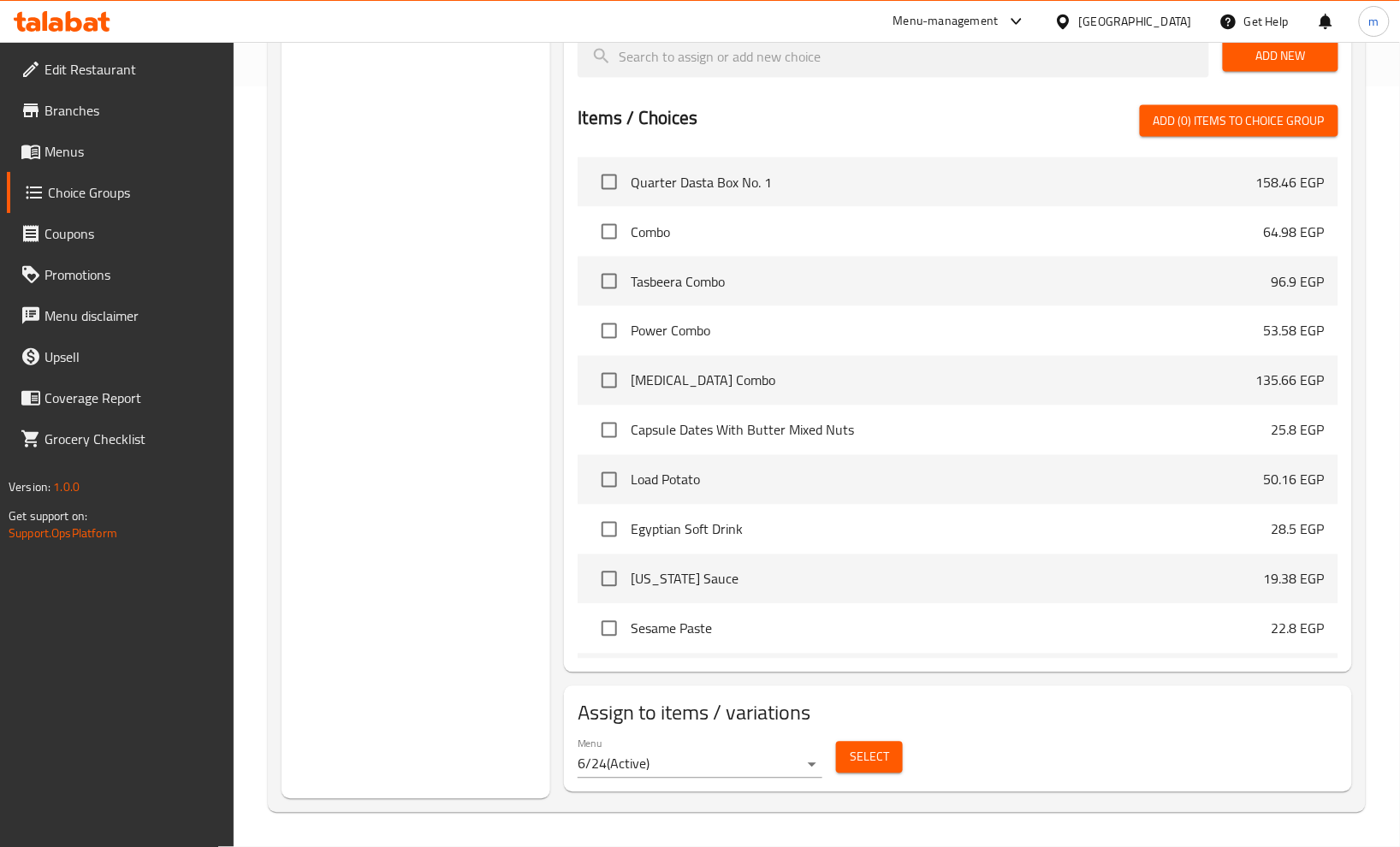
click at [410, 163] on div "Choice Groups Fuel Your Joy With A Combo 7 Fuel Your Joy 6 Your Choice Of Taste…" at bounding box center [415, 117] width 269 height 1365
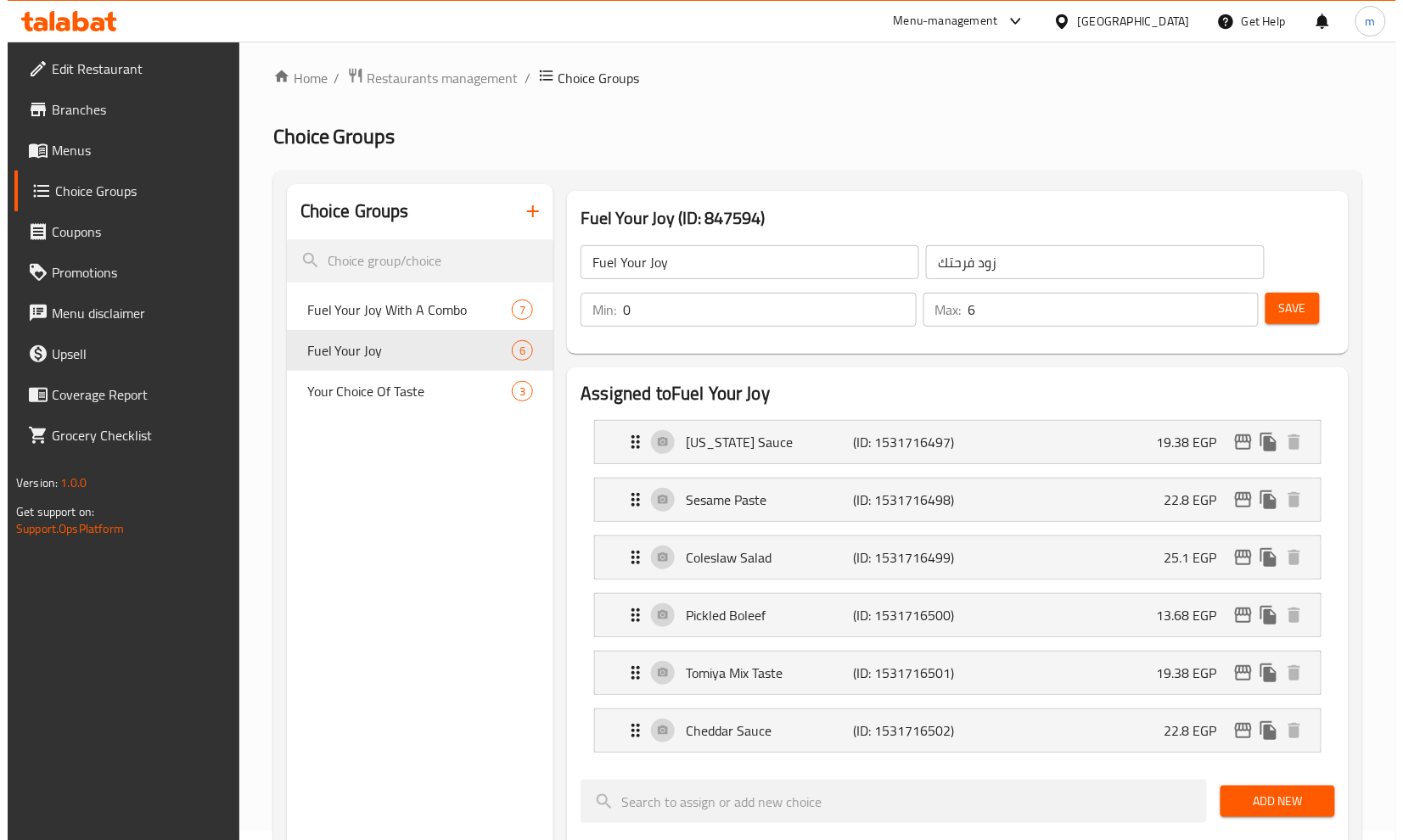
scroll to position [0, 0]
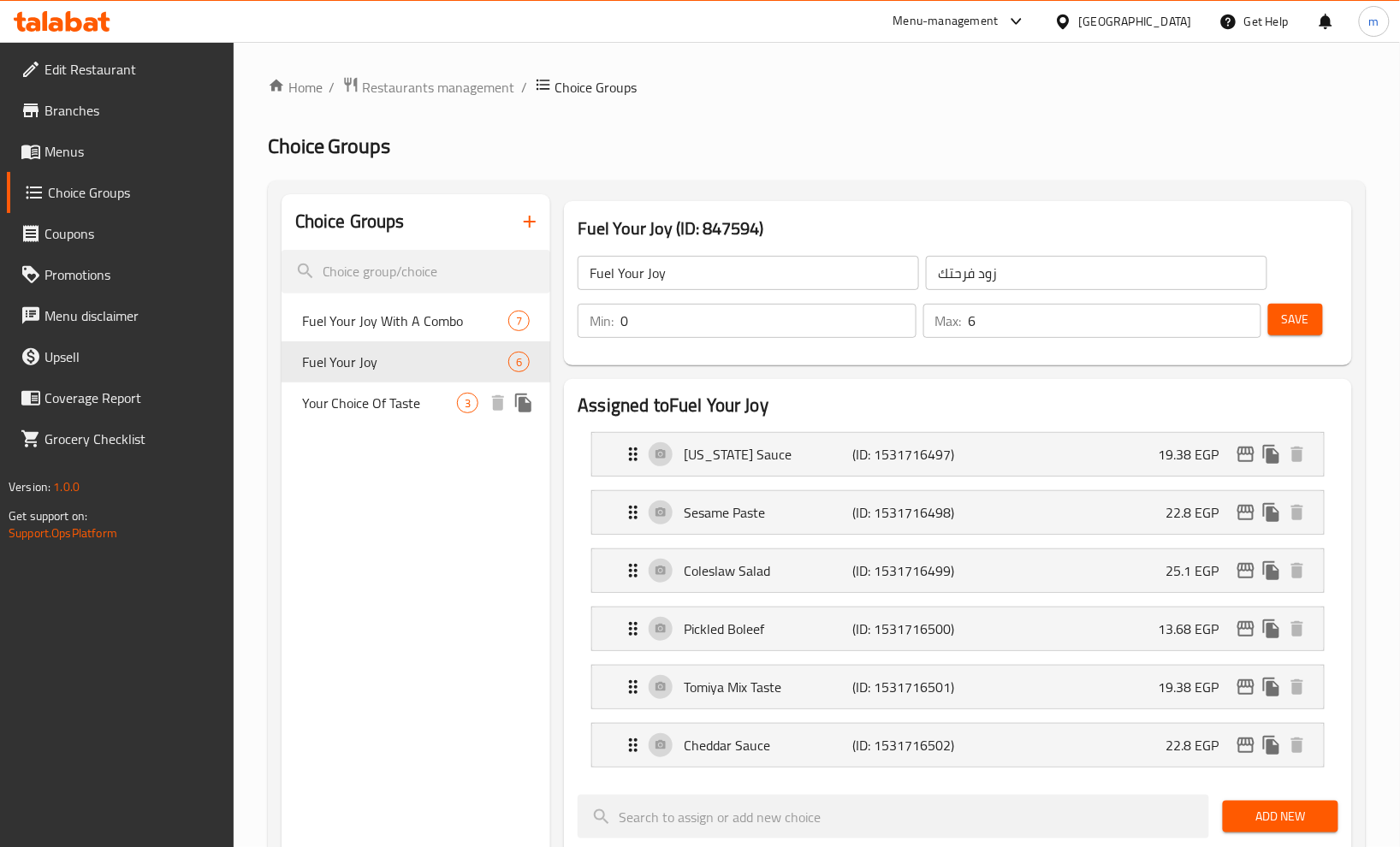
click at [383, 398] on span "Your Choice Of Taste" at bounding box center [379, 402] width 156 height 21
type input "Your Choice Of Taste"
type input "الاختيار للطعم"
type input "1"
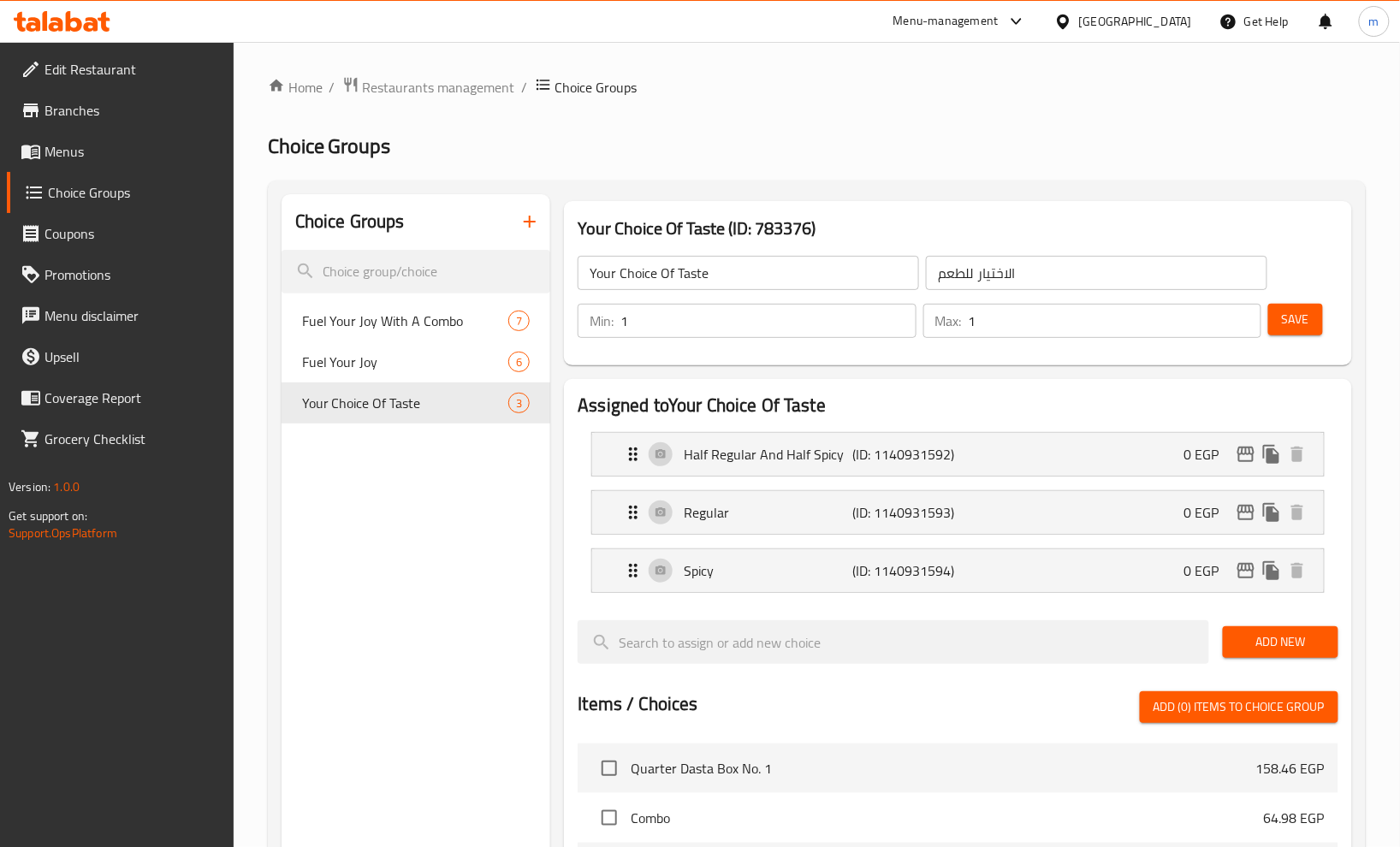
click at [743, 98] on ol "Home / Restaurants management / Choice Groups" at bounding box center [816, 87] width 1098 height 23
click at [455, 84] on span "Restaurants management" at bounding box center [439, 87] width 153 height 21
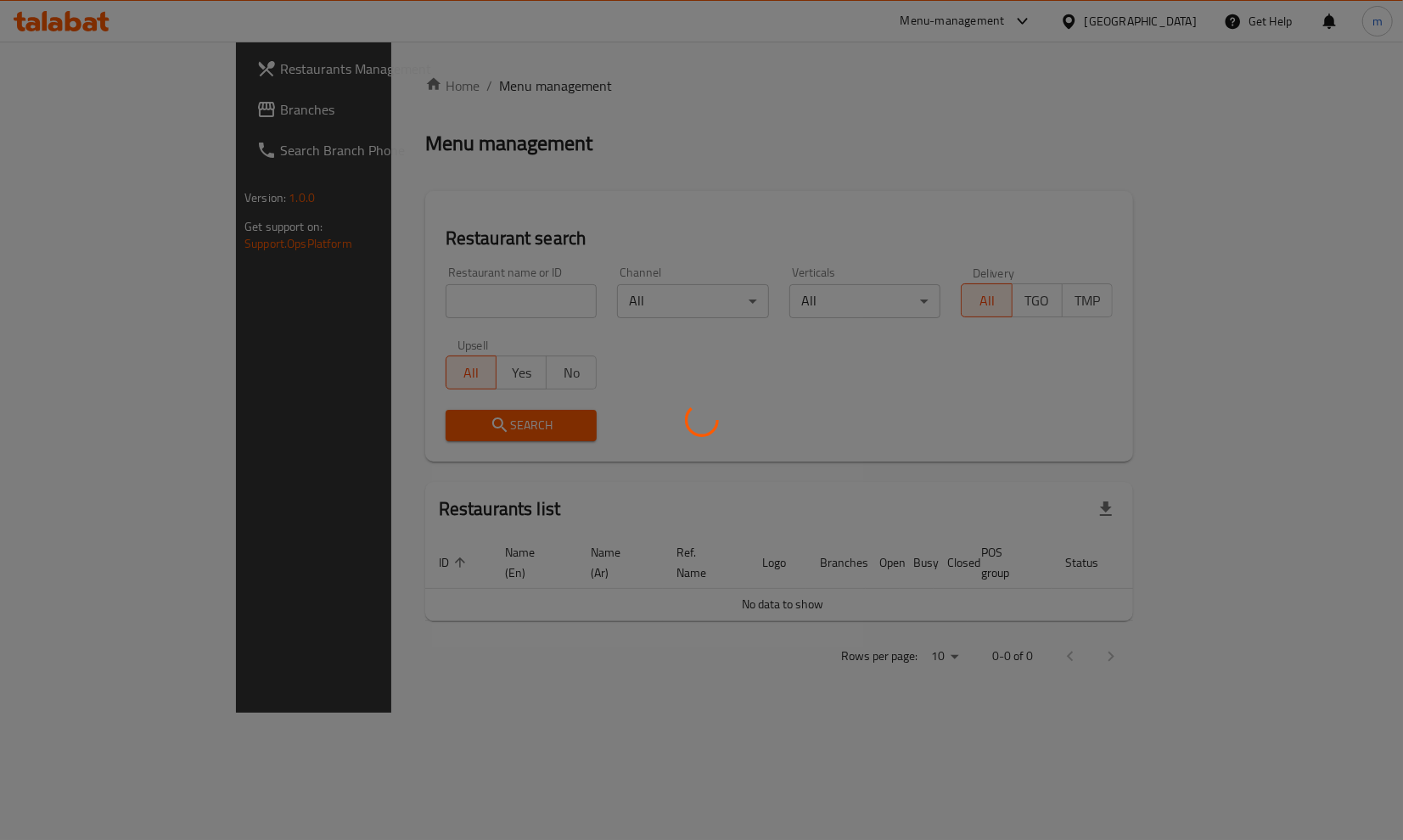
click at [65, 117] on div at bounding box center [702, 420] width 1403 height 840
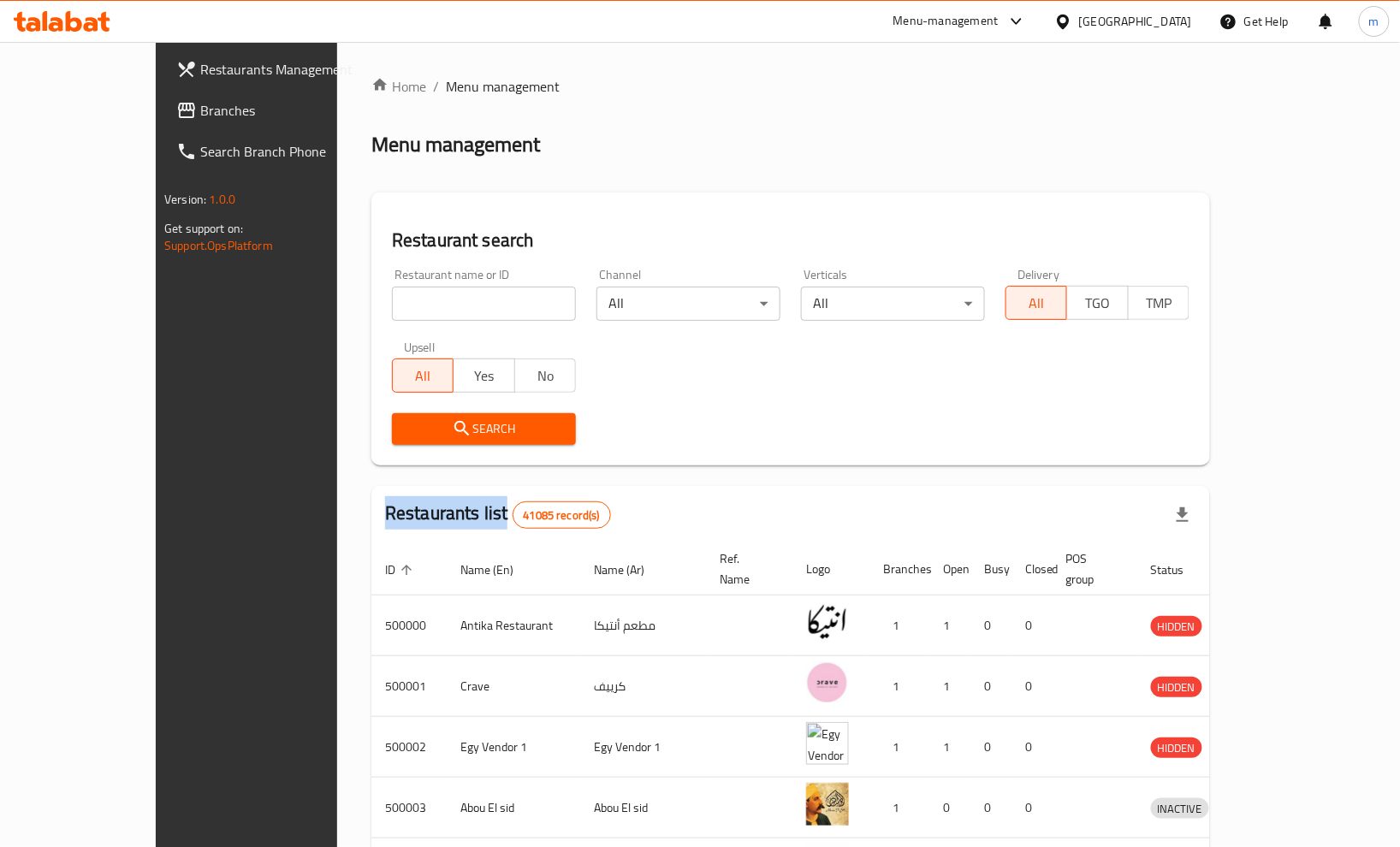
click at [200, 106] on span "Branches" at bounding box center [287, 110] width 175 height 21
